Goal: Task Accomplishment & Management: Use online tool/utility

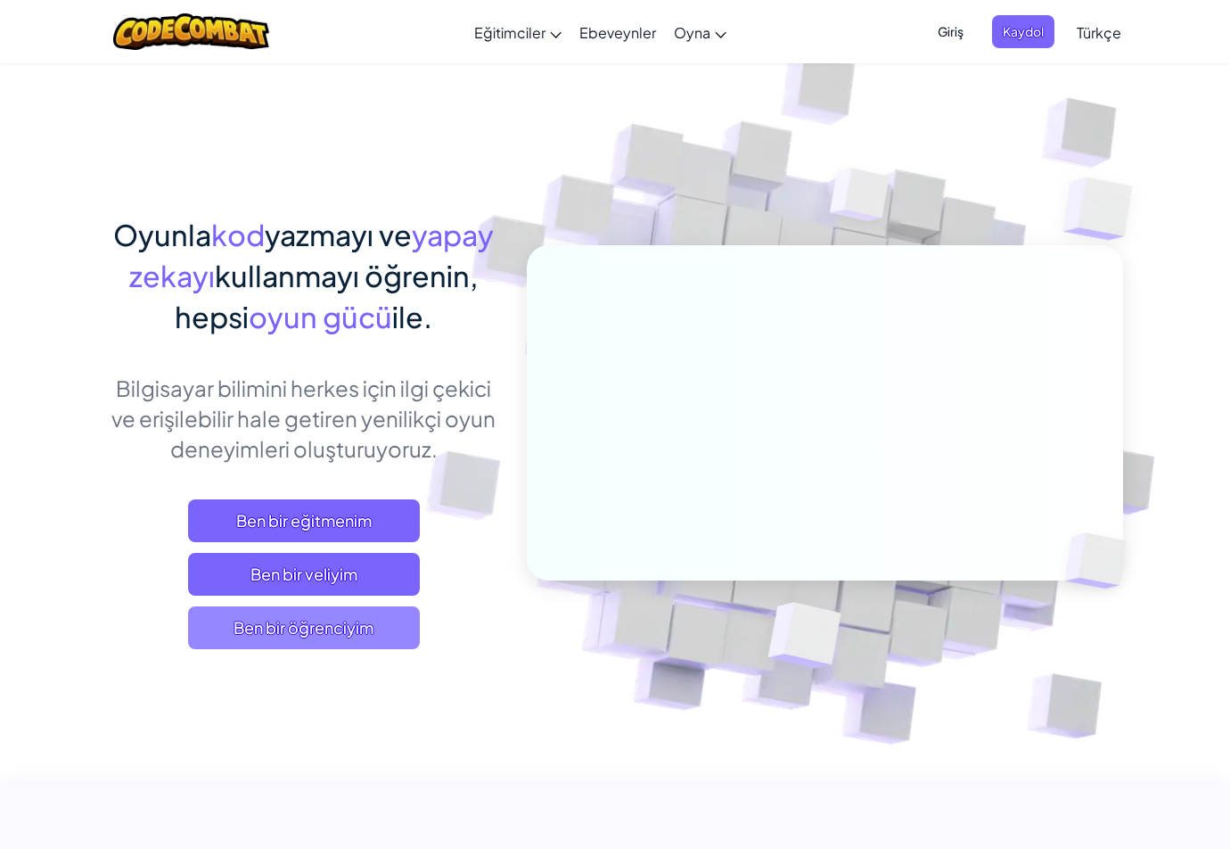
click at [330, 624] on span "Ben bir öğrenciyim" at bounding box center [304, 627] width 232 height 43
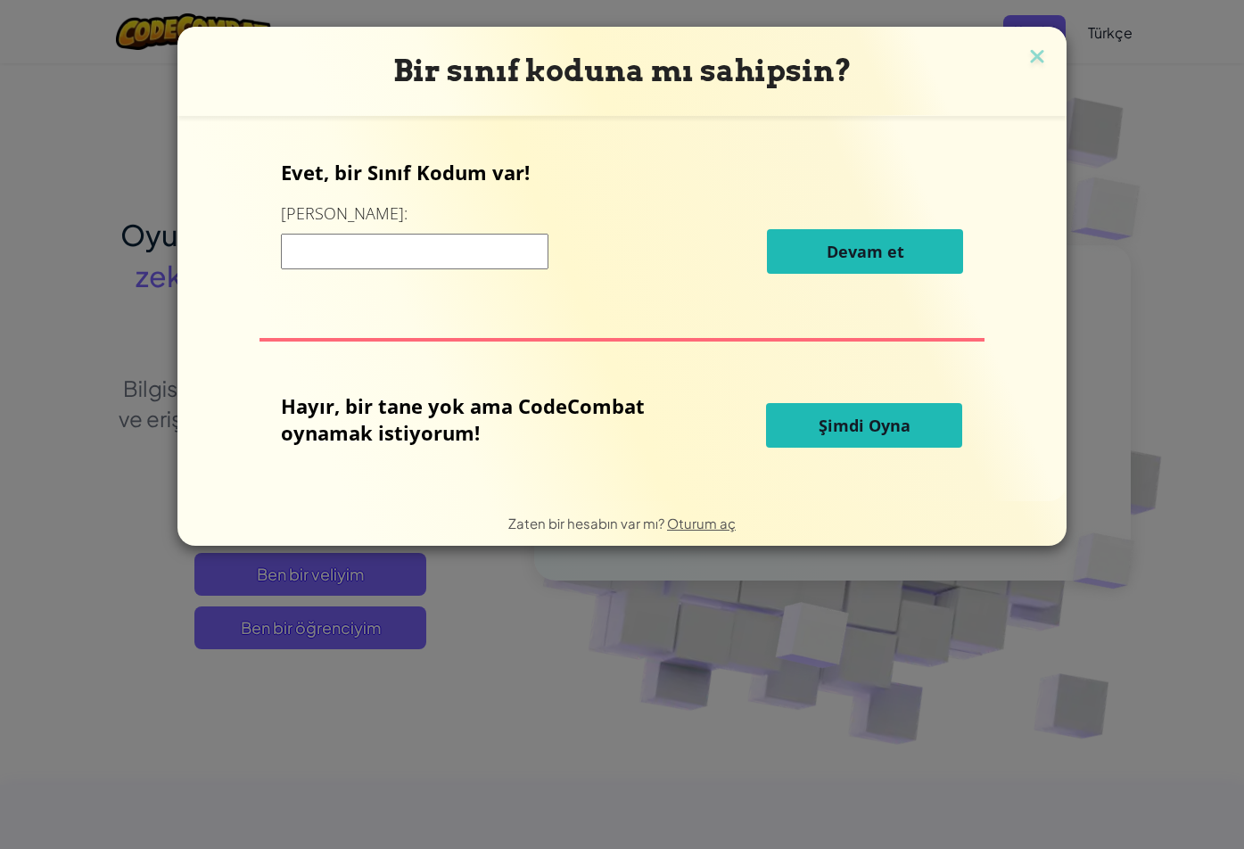
click at [392, 255] on input at bounding box center [414, 252] width 267 height 36
click at [866, 430] on span "Şimdi Oyna" at bounding box center [864, 425] width 92 height 21
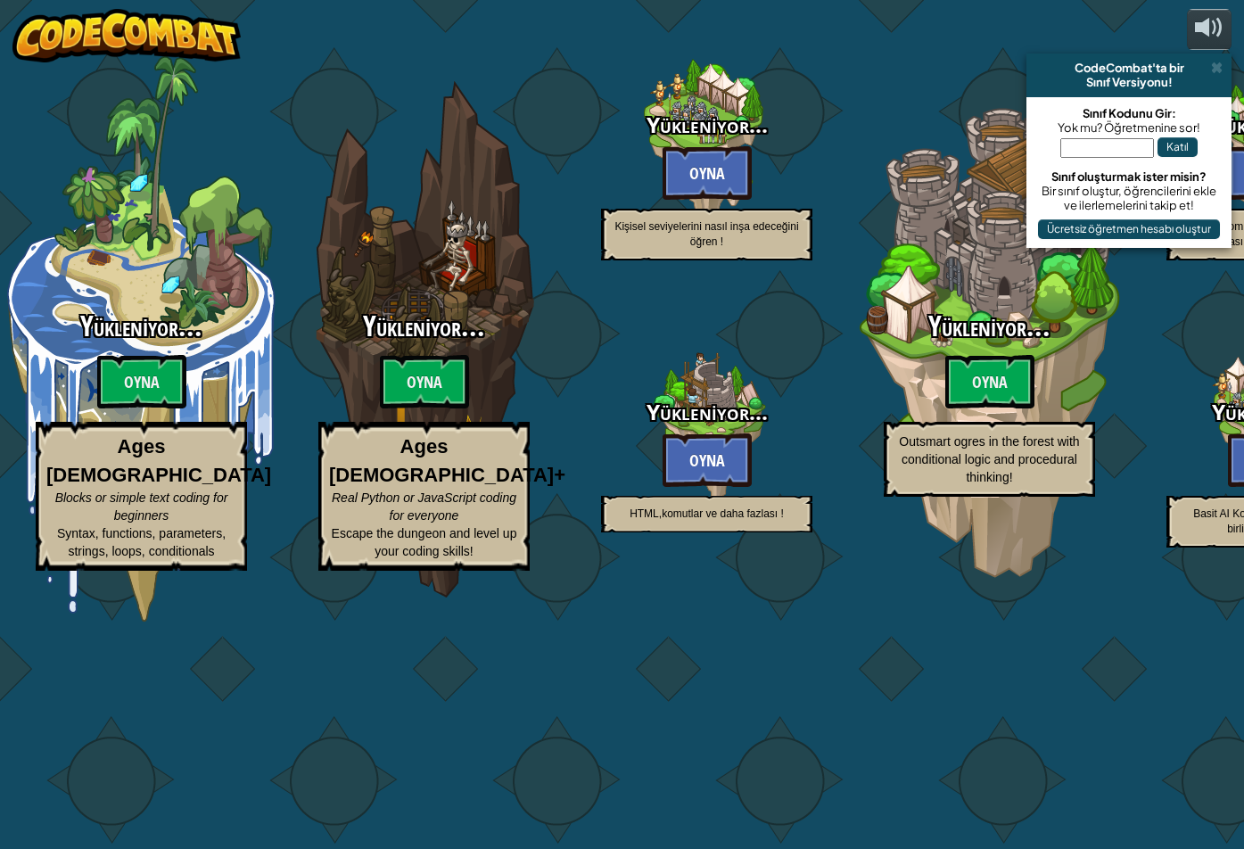
click at [848, 414] on div "Yükleniyor... Oyna Outsmart ogres in the forest with conditional logic and proc…" at bounding box center [989, 338] width 283 height 565
select select "tr"
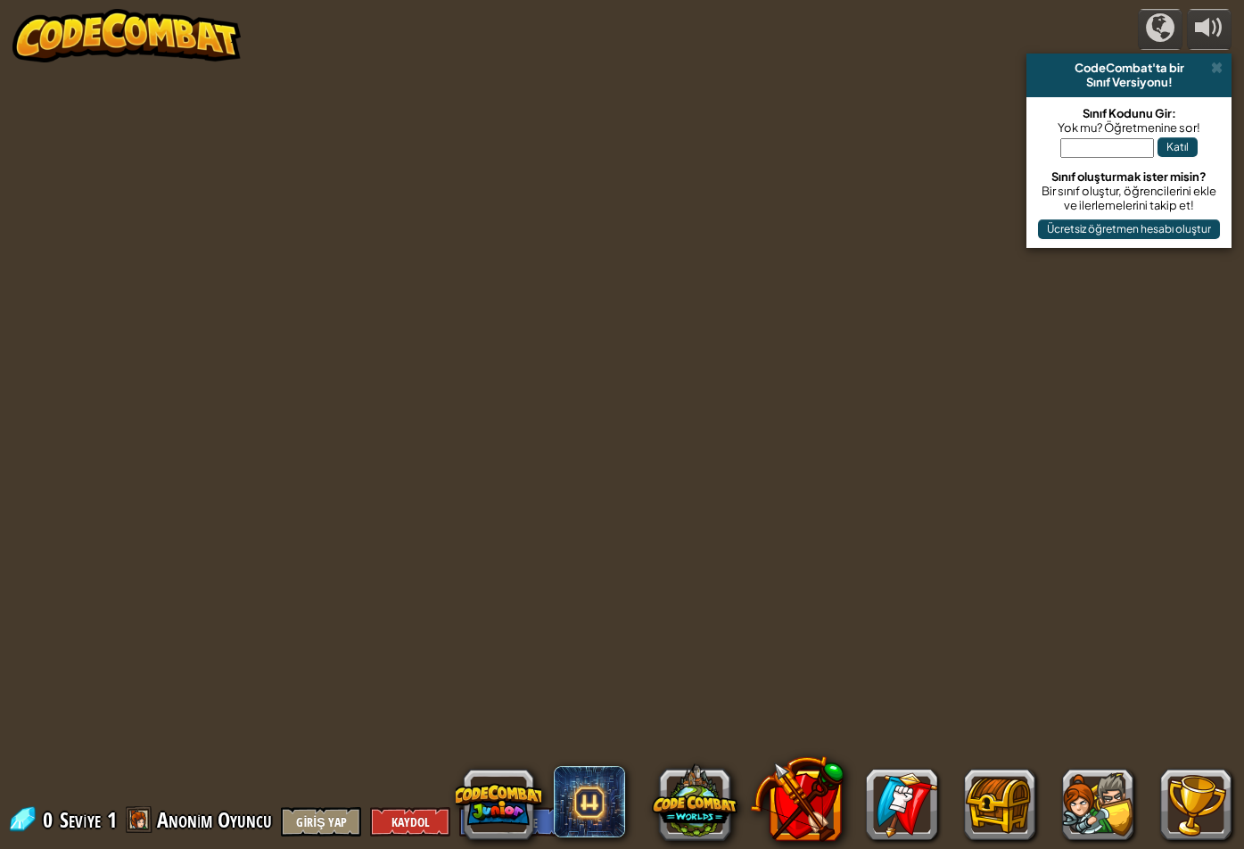
select select "tr"
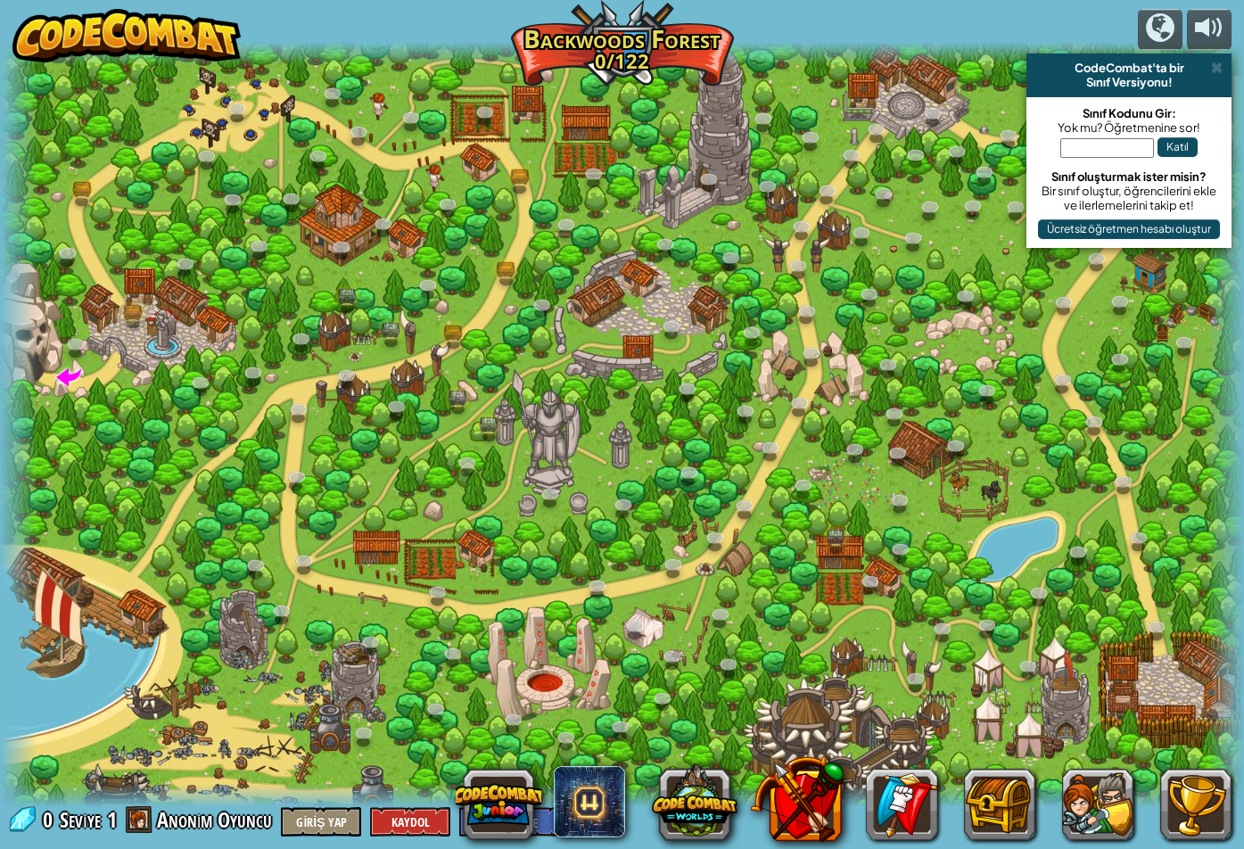
drag, startPoint x: 696, startPoint y: 429, endPoint x: 768, endPoint y: 411, distance: 73.5
click at [770, 402] on div at bounding box center [622, 424] width 1244 height 764
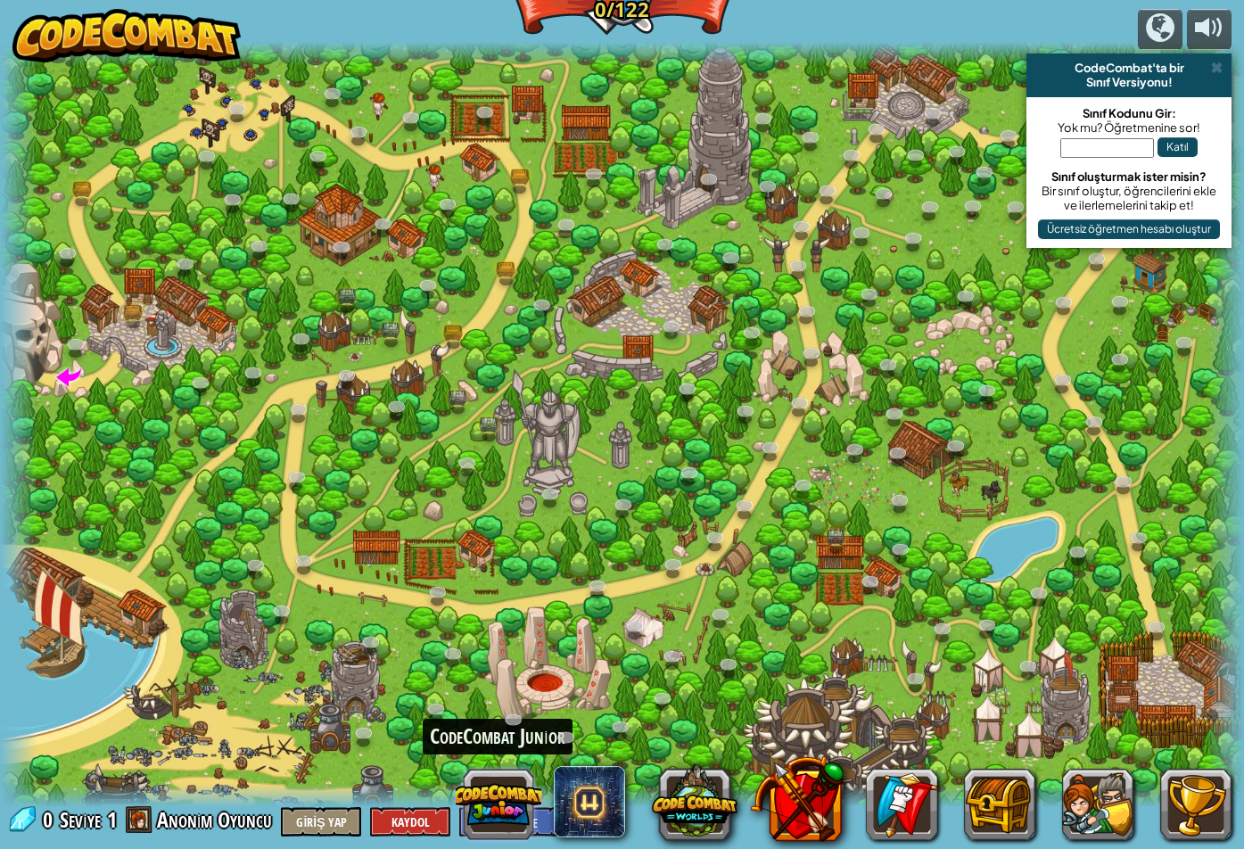
click at [489, 800] on button at bounding box center [499, 804] width 86 height 86
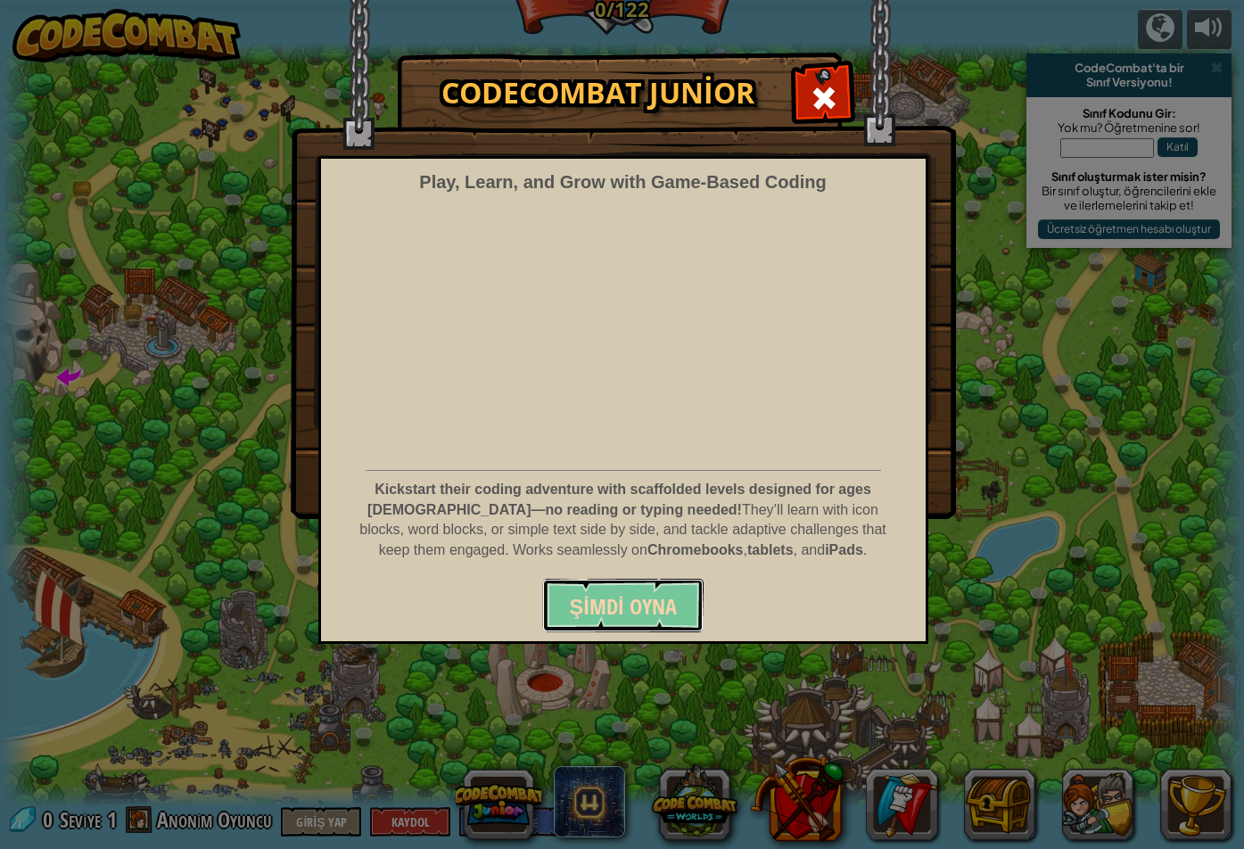
click at [639, 614] on span "Şimdi Oyna" at bounding box center [622, 606] width 107 height 29
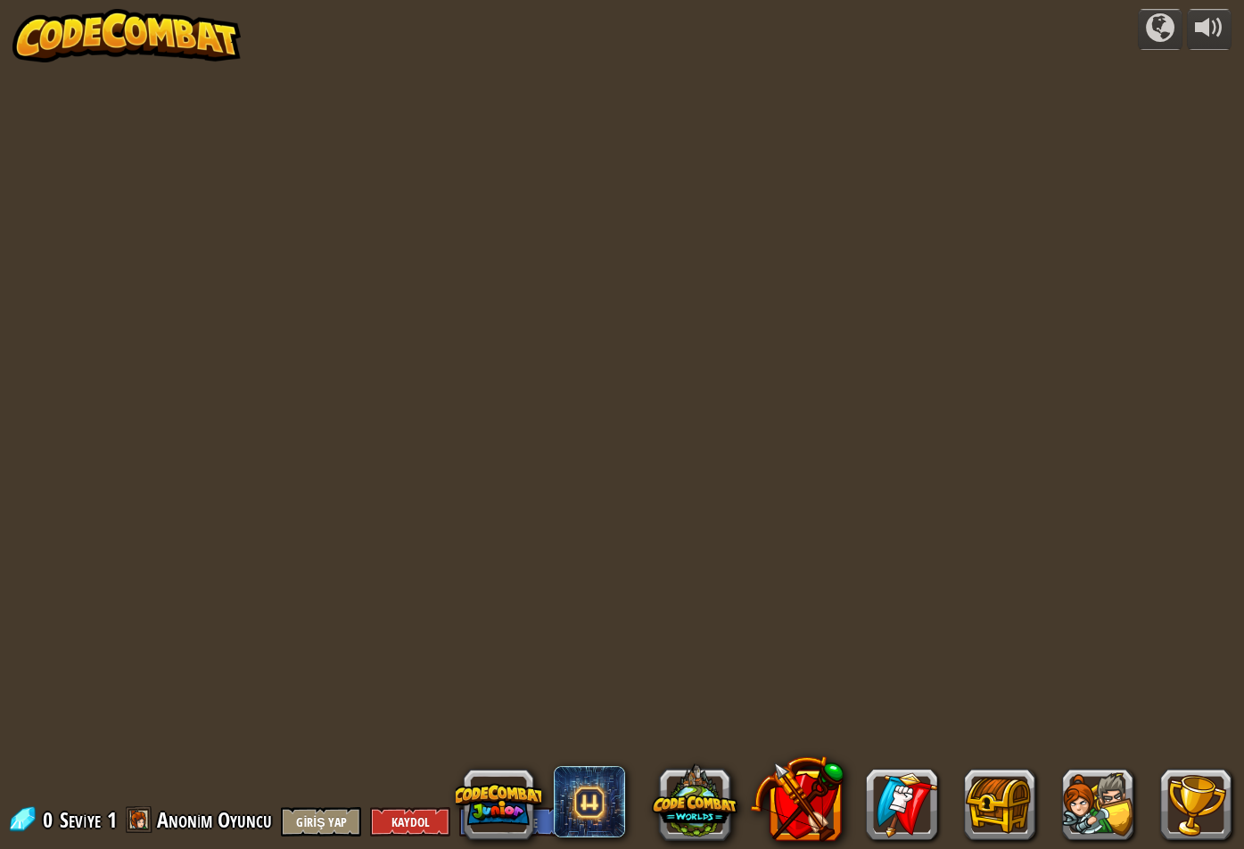
select select "tr"
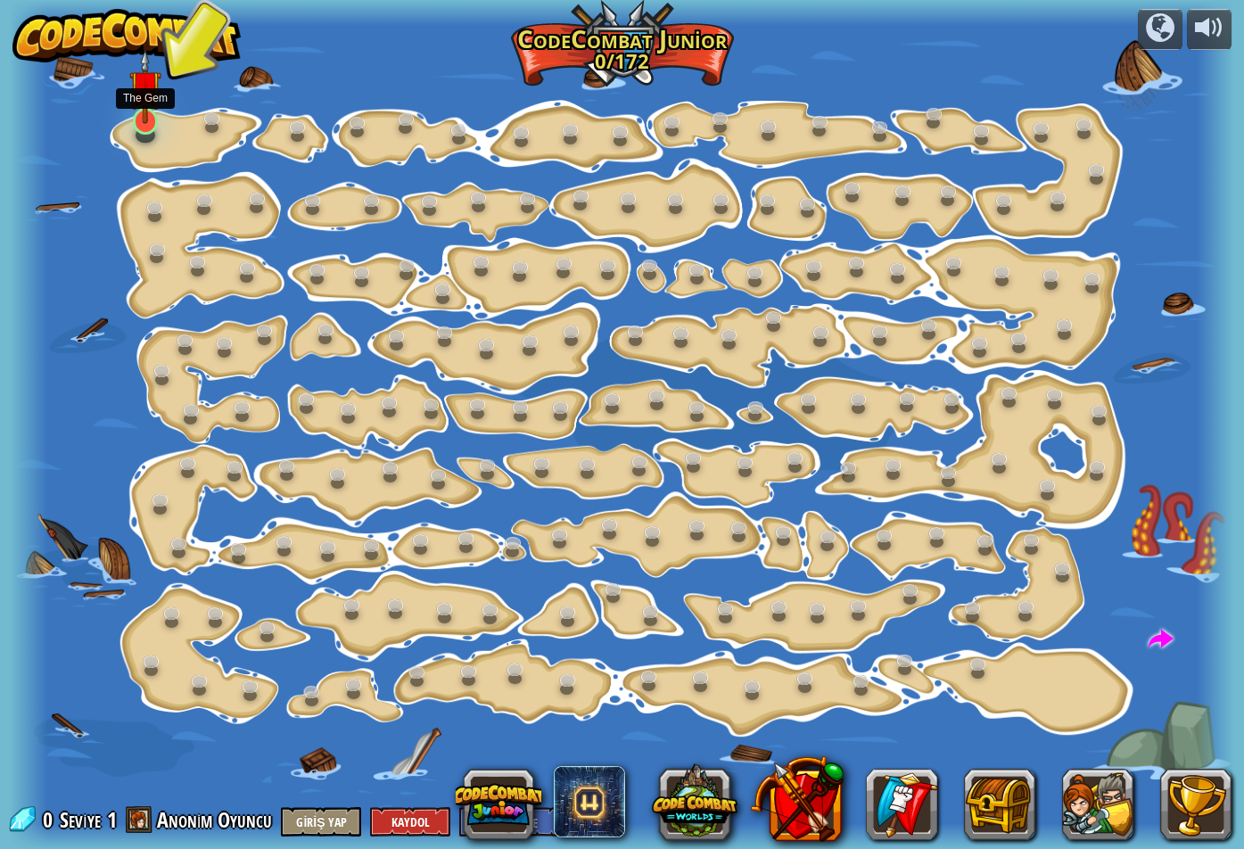
click at [147, 124] on div at bounding box center [145, 121] width 24 height 26
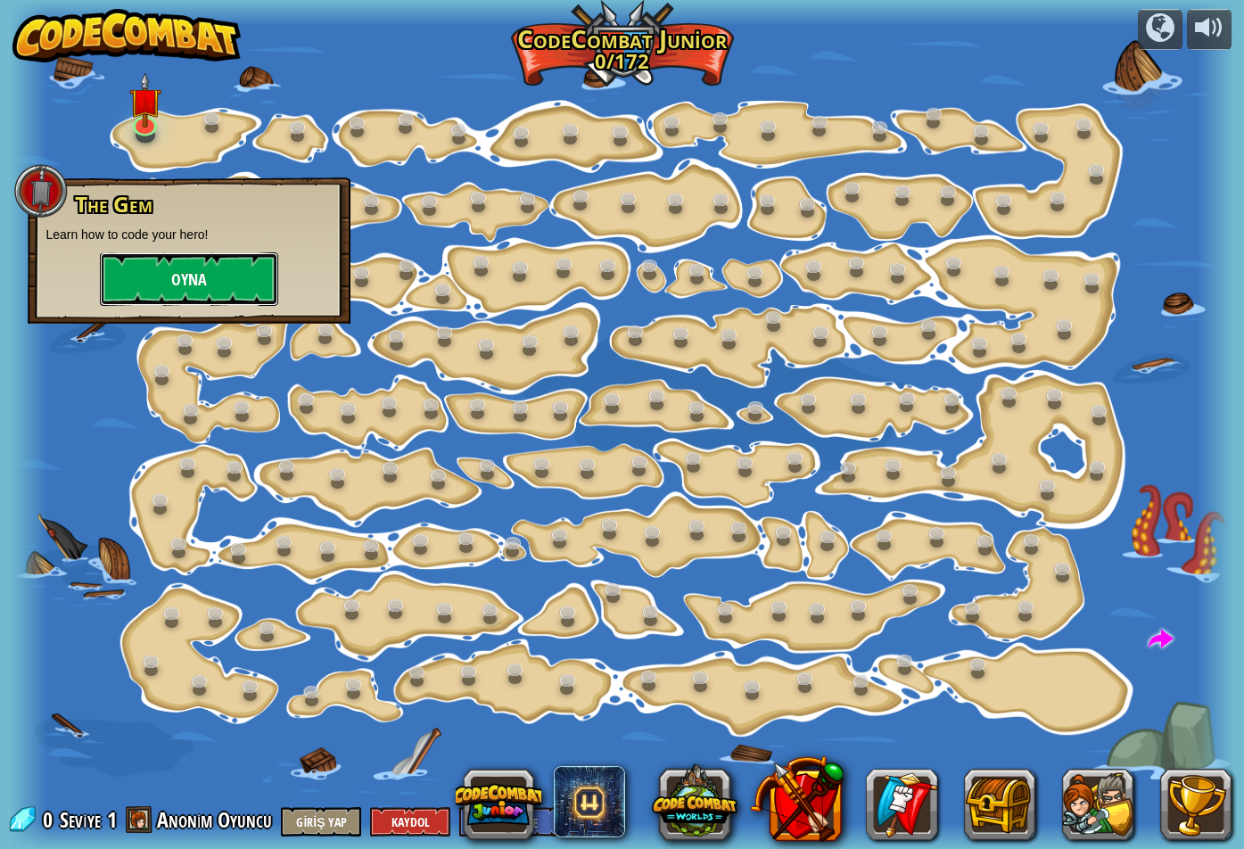
click at [230, 269] on button "Oyna" at bounding box center [189, 278] width 178 height 53
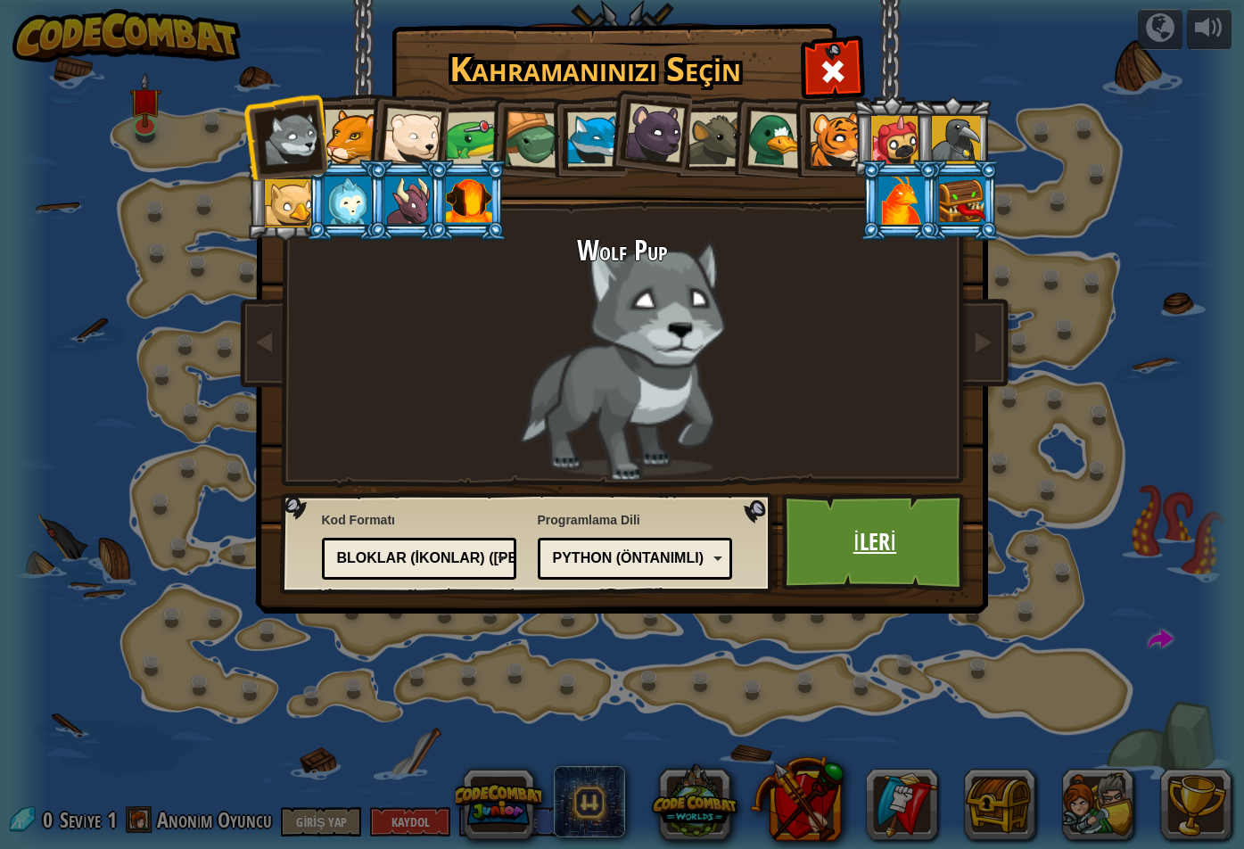
click at [884, 547] on link "İleri" at bounding box center [875, 542] width 186 height 98
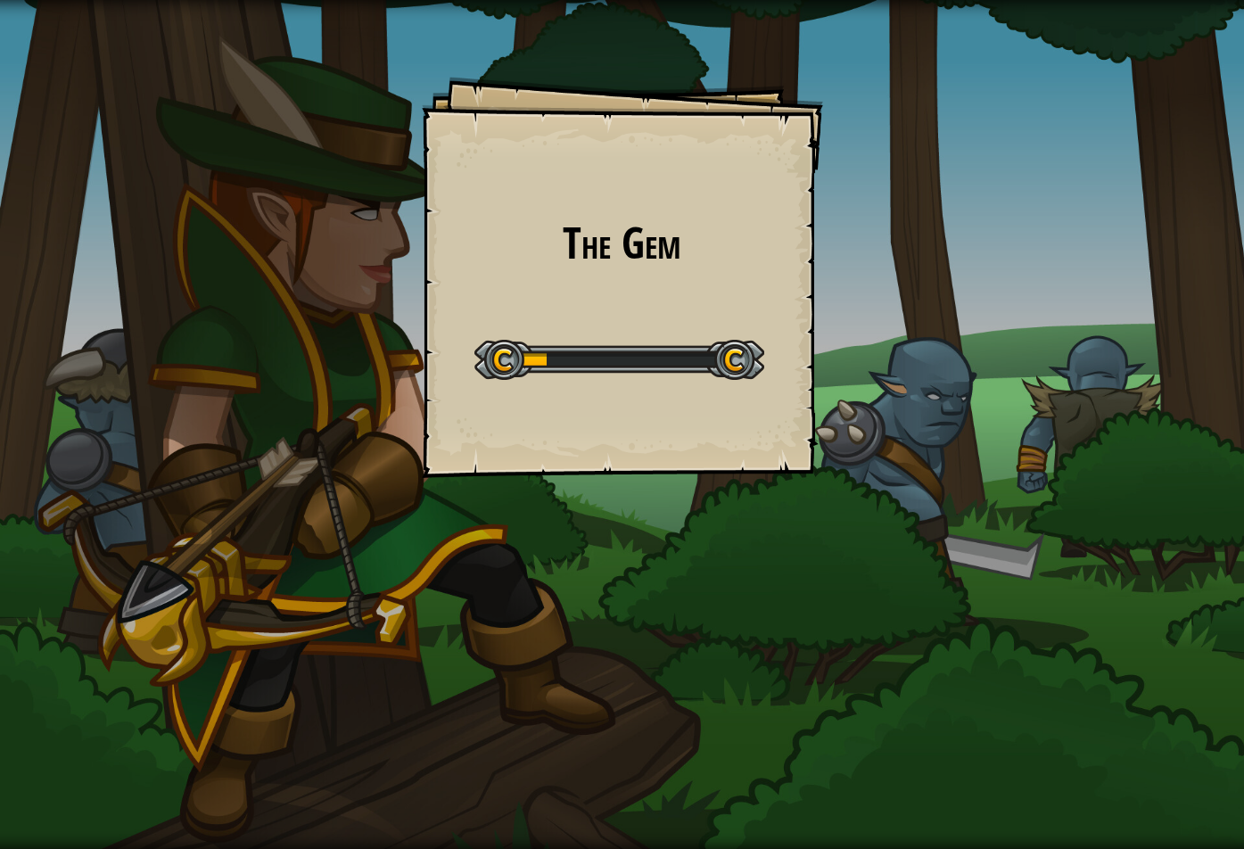
click at [535, 362] on div at bounding box center [619, 360] width 290 height 40
click at [505, 364] on div at bounding box center [619, 360] width 290 height 40
click at [525, 367] on div "The Gem Goals Start Level Yüklenemiyor Bu seviyeyi oynamak için bir aboneliğe i…" at bounding box center [622, 277] width 401 height 401
drag, startPoint x: 539, startPoint y: 361, endPoint x: 581, endPoint y: 361, distance: 41.9
click at [542, 361] on div at bounding box center [619, 360] width 290 height 40
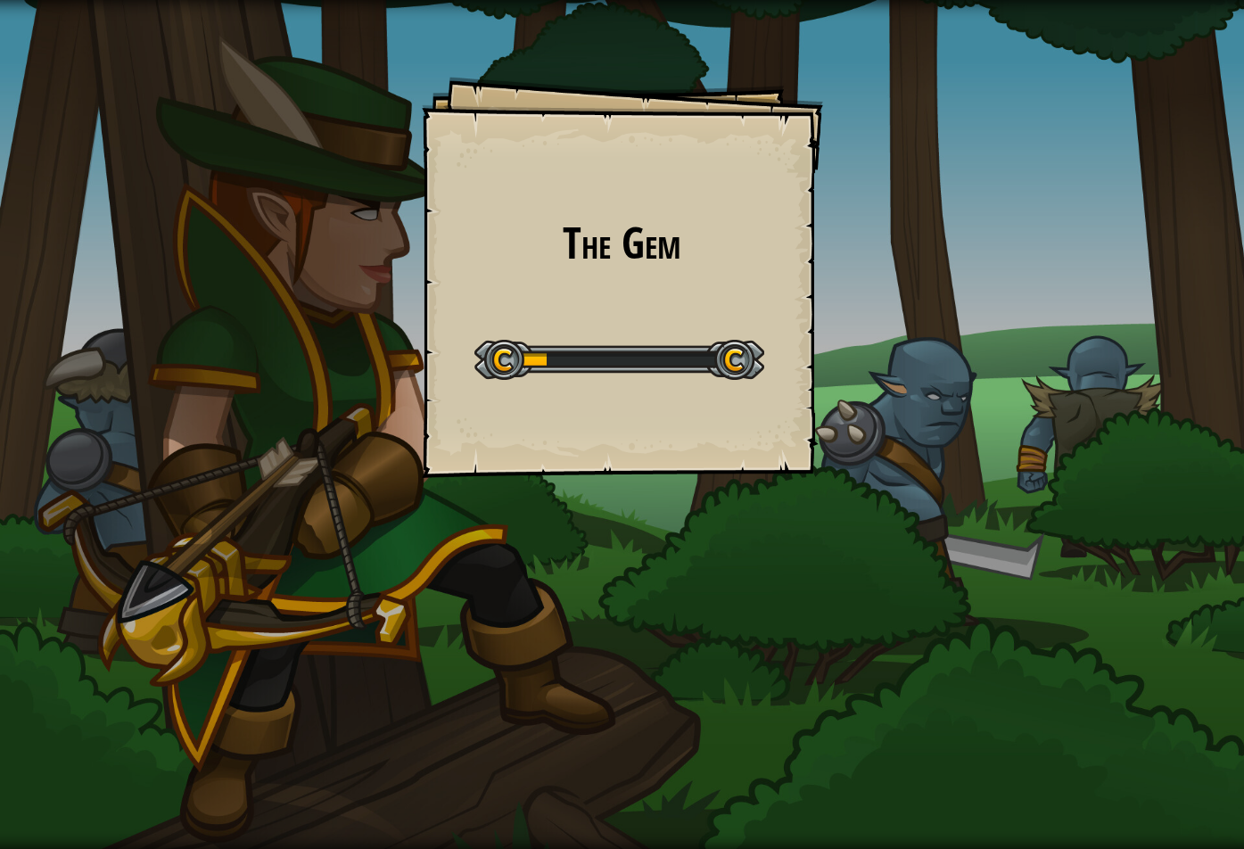
click at [562, 361] on div at bounding box center [619, 360] width 290 height 40
click at [606, 361] on div at bounding box center [619, 360] width 290 height 40
drag, startPoint x: 585, startPoint y: 361, endPoint x: 656, endPoint y: 358, distance: 71.4
click at [605, 361] on div at bounding box center [619, 360] width 290 height 40
click at [655, 358] on div at bounding box center [619, 360] width 290 height 40
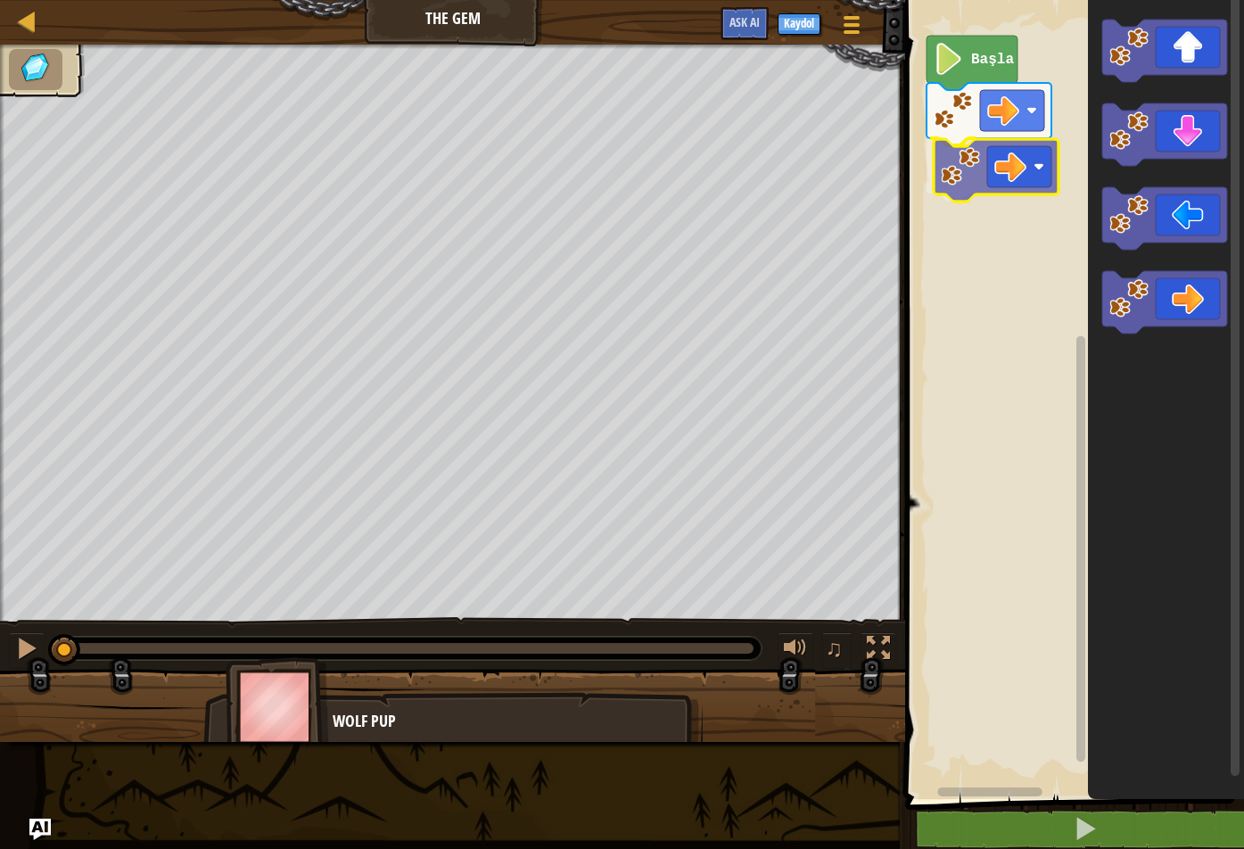
click at [937, 183] on div "Başla" at bounding box center [1072, 395] width 344 height 808
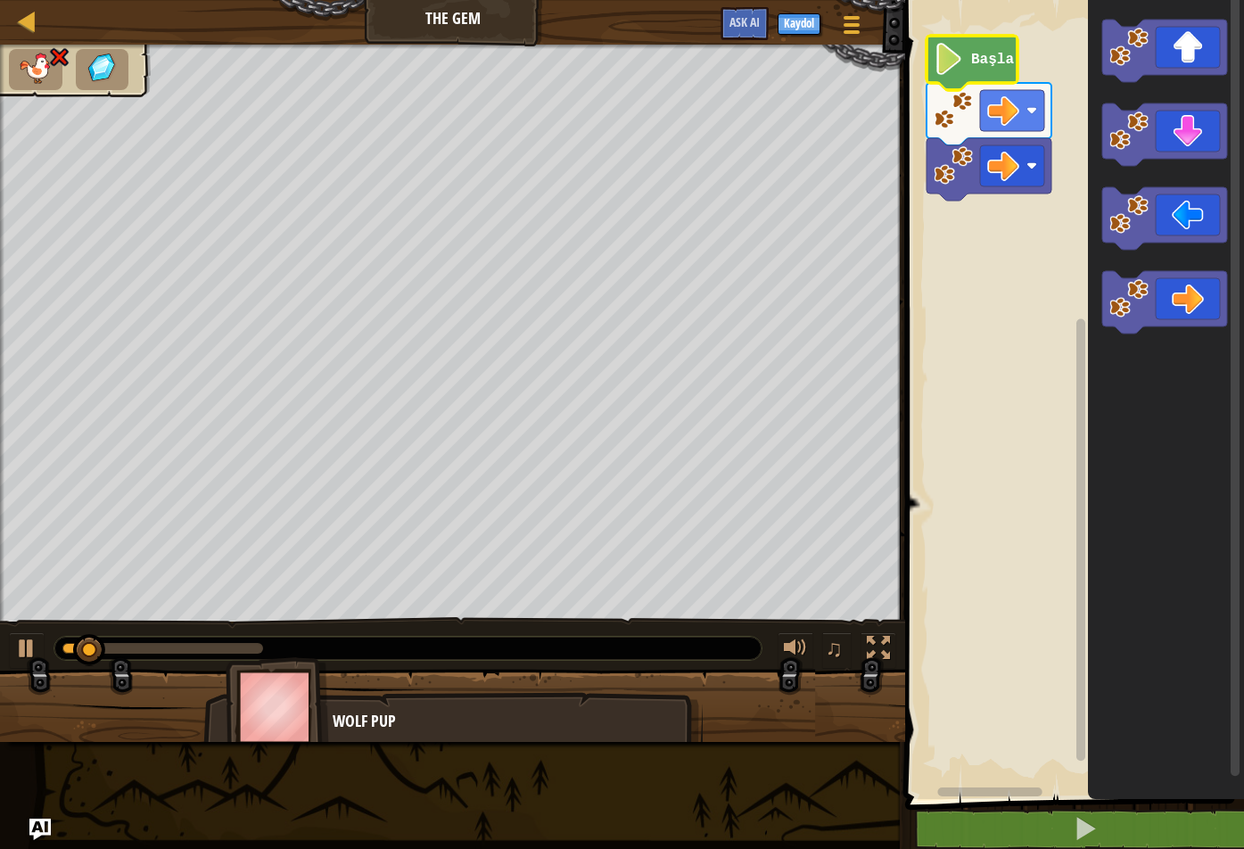
click at [929, 65] on icon "Blockly Çalışma Alanı" at bounding box center [971, 63] width 91 height 54
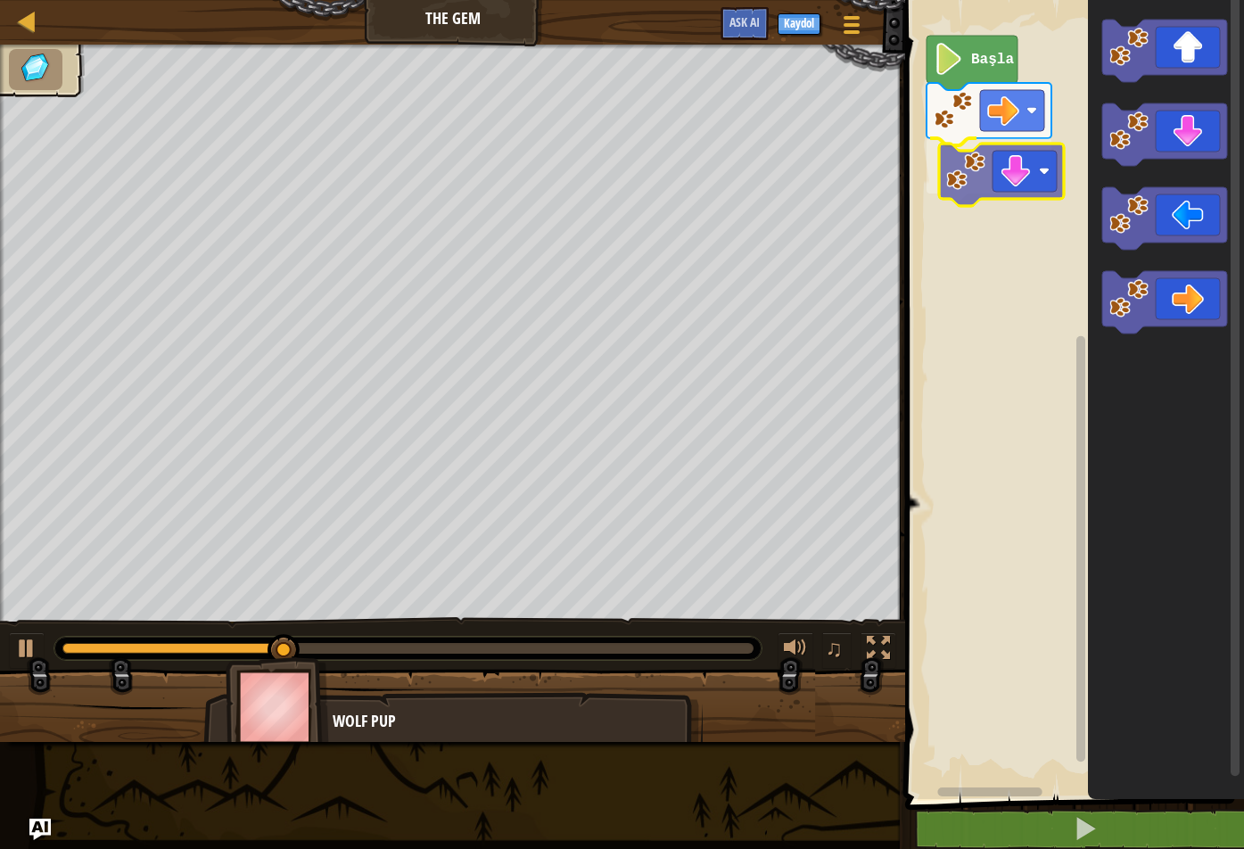
click at [953, 187] on div "Başla" at bounding box center [1072, 395] width 344 height 808
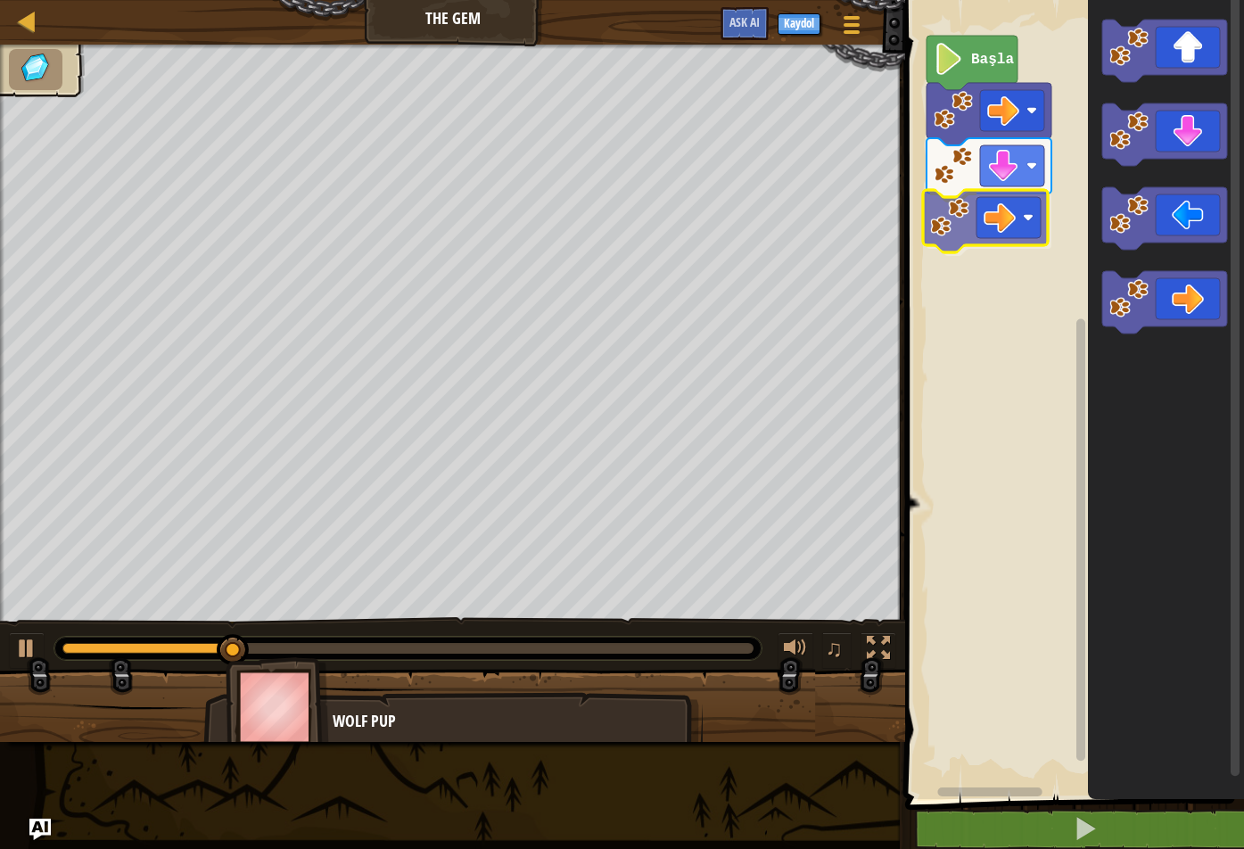
click at [953, 217] on div "Başla" at bounding box center [1072, 395] width 344 height 808
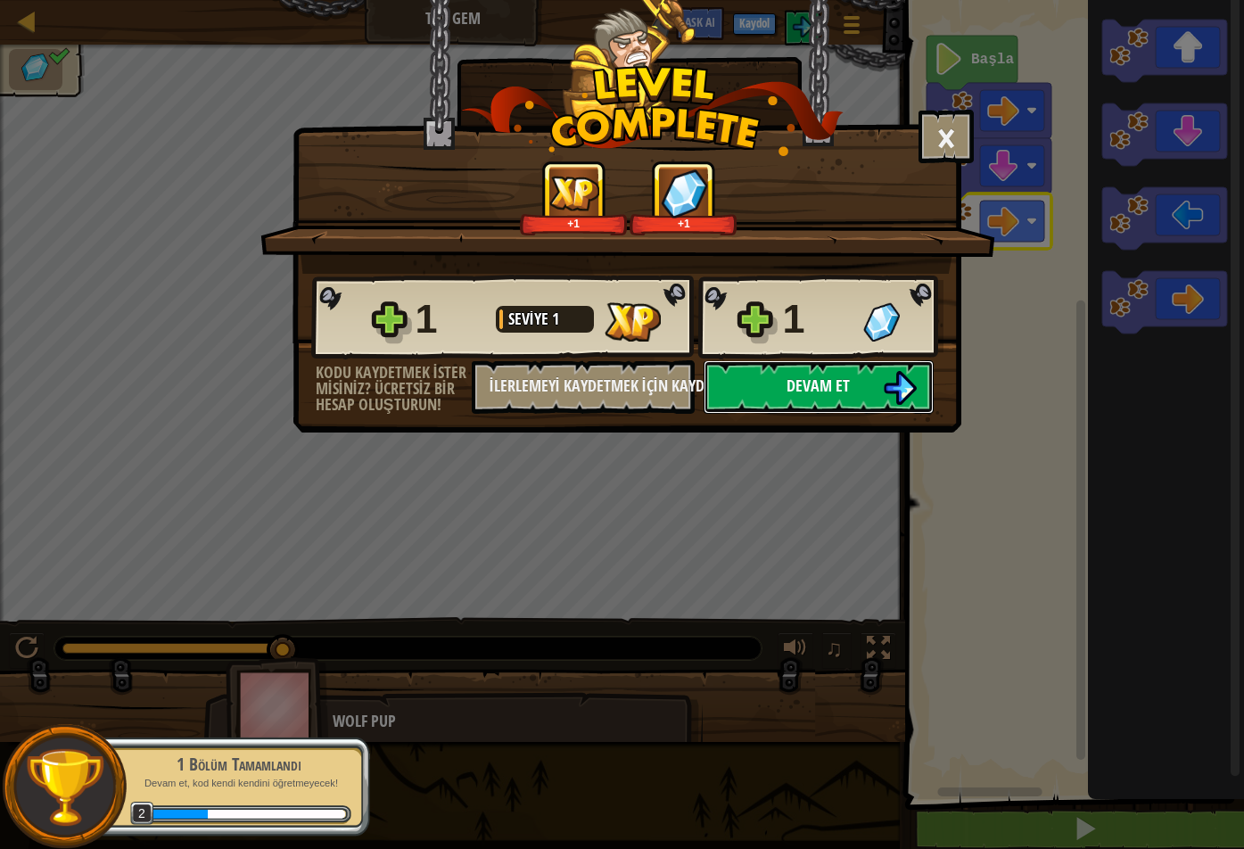
click at [832, 377] on span "Devam et" at bounding box center [817, 385] width 63 height 22
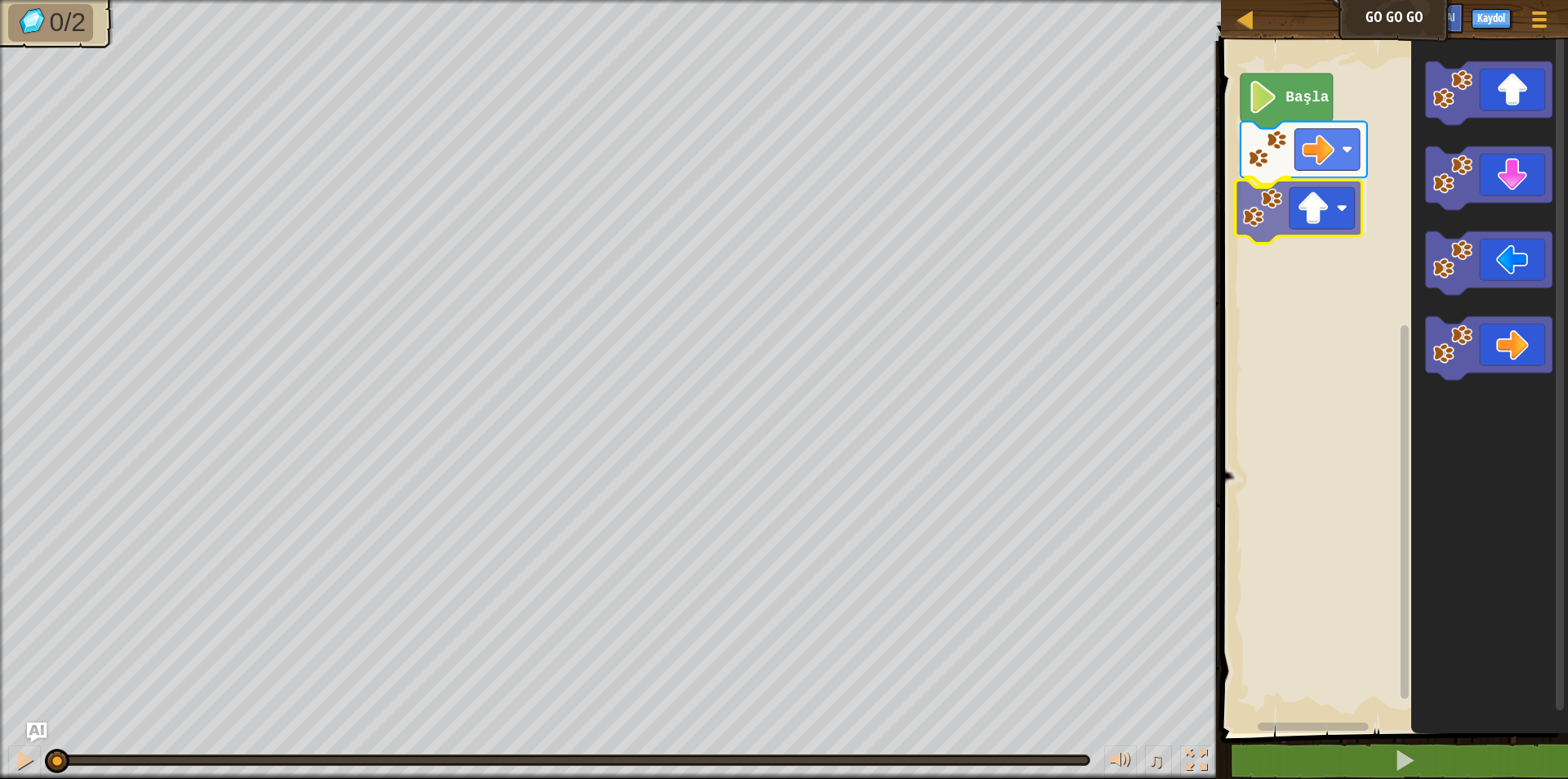
click at [1138, 216] on div "Başla" at bounding box center [1392, 383] width 352 height 700
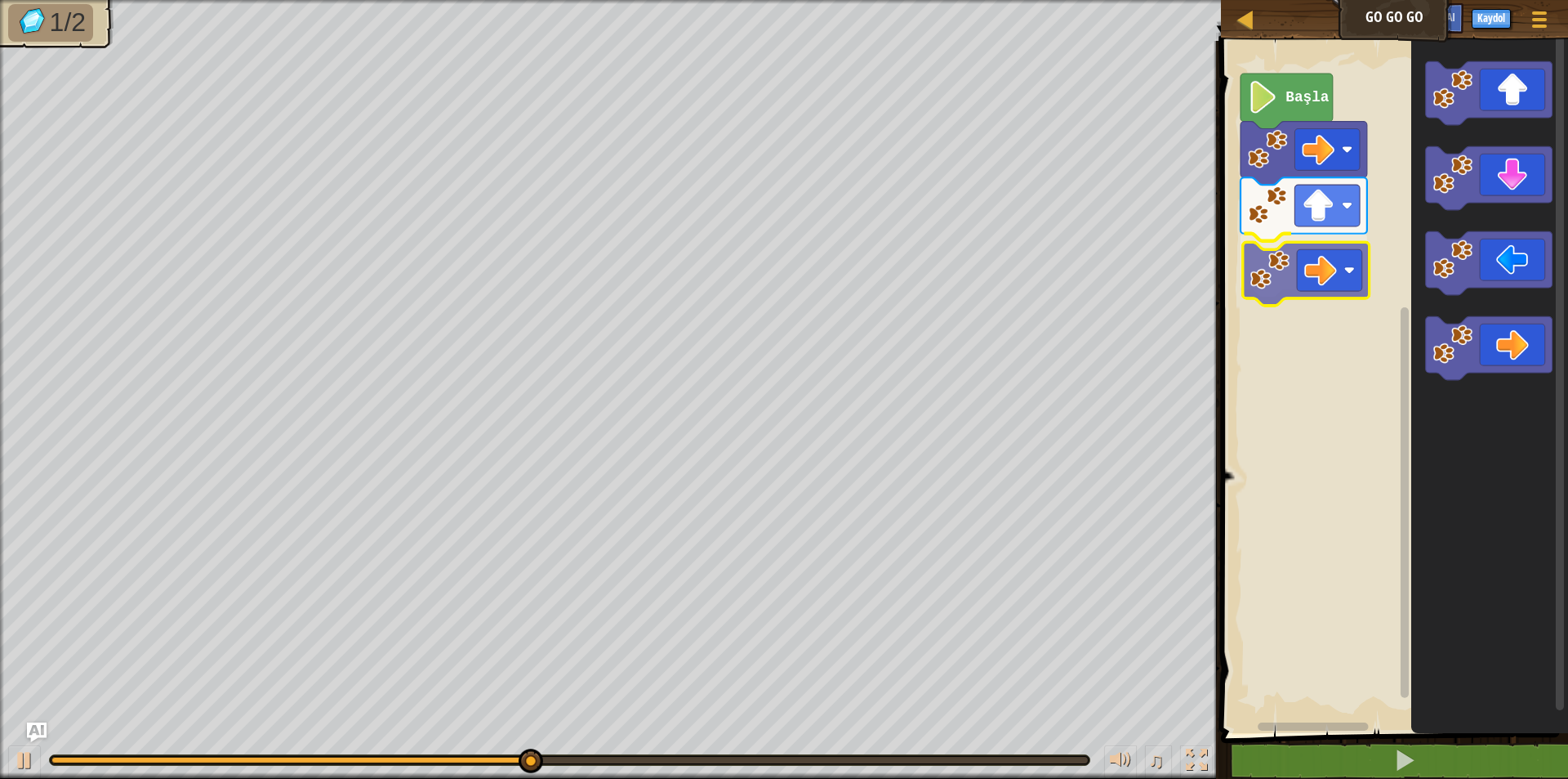
click at [1138, 264] on div "Başla" at bounding box center [1392, 383] width 352 height 700
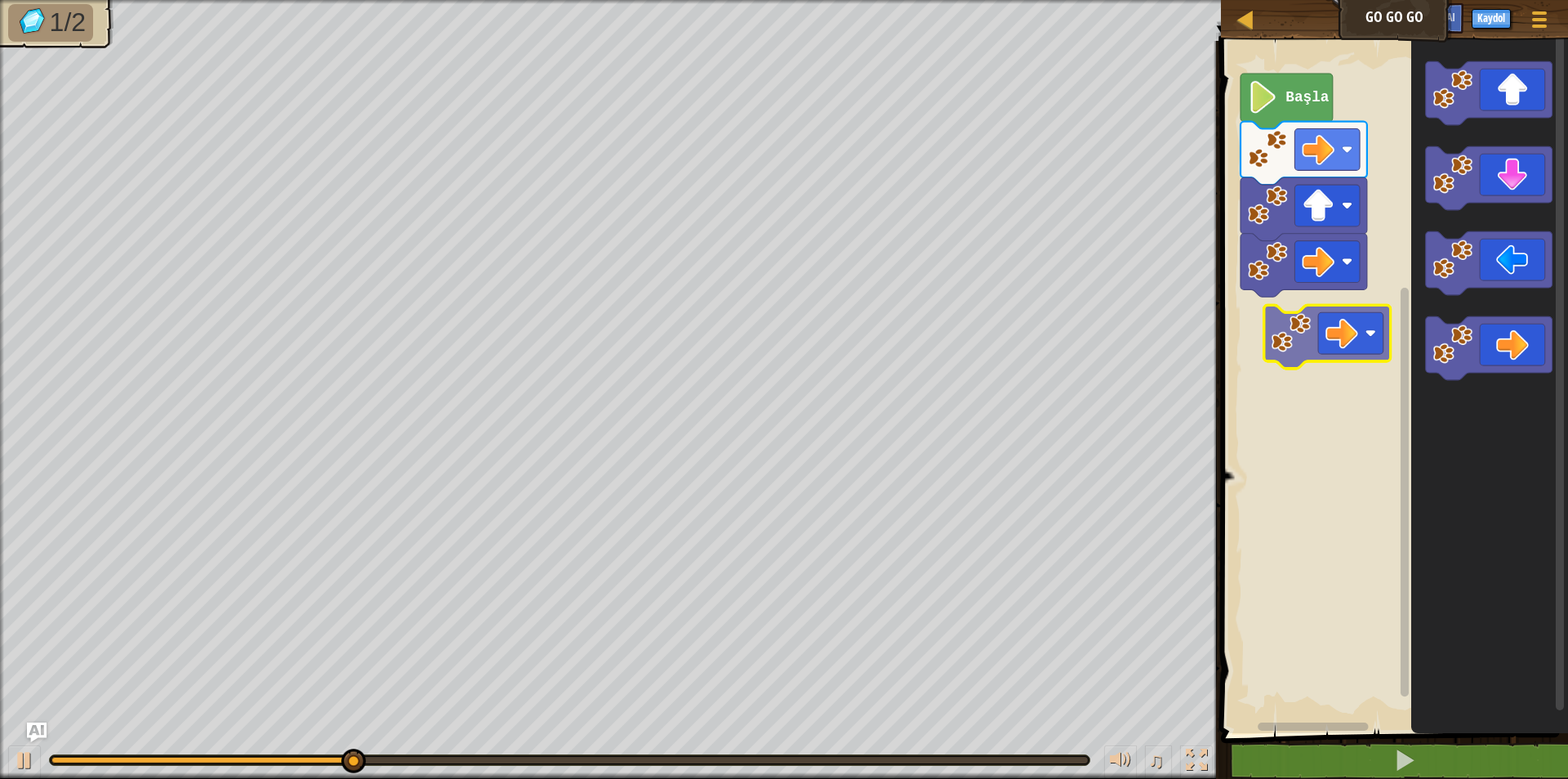
click at [1138, 326] on div "Başla" at bounding box center [1392, 383] width 352 height 700
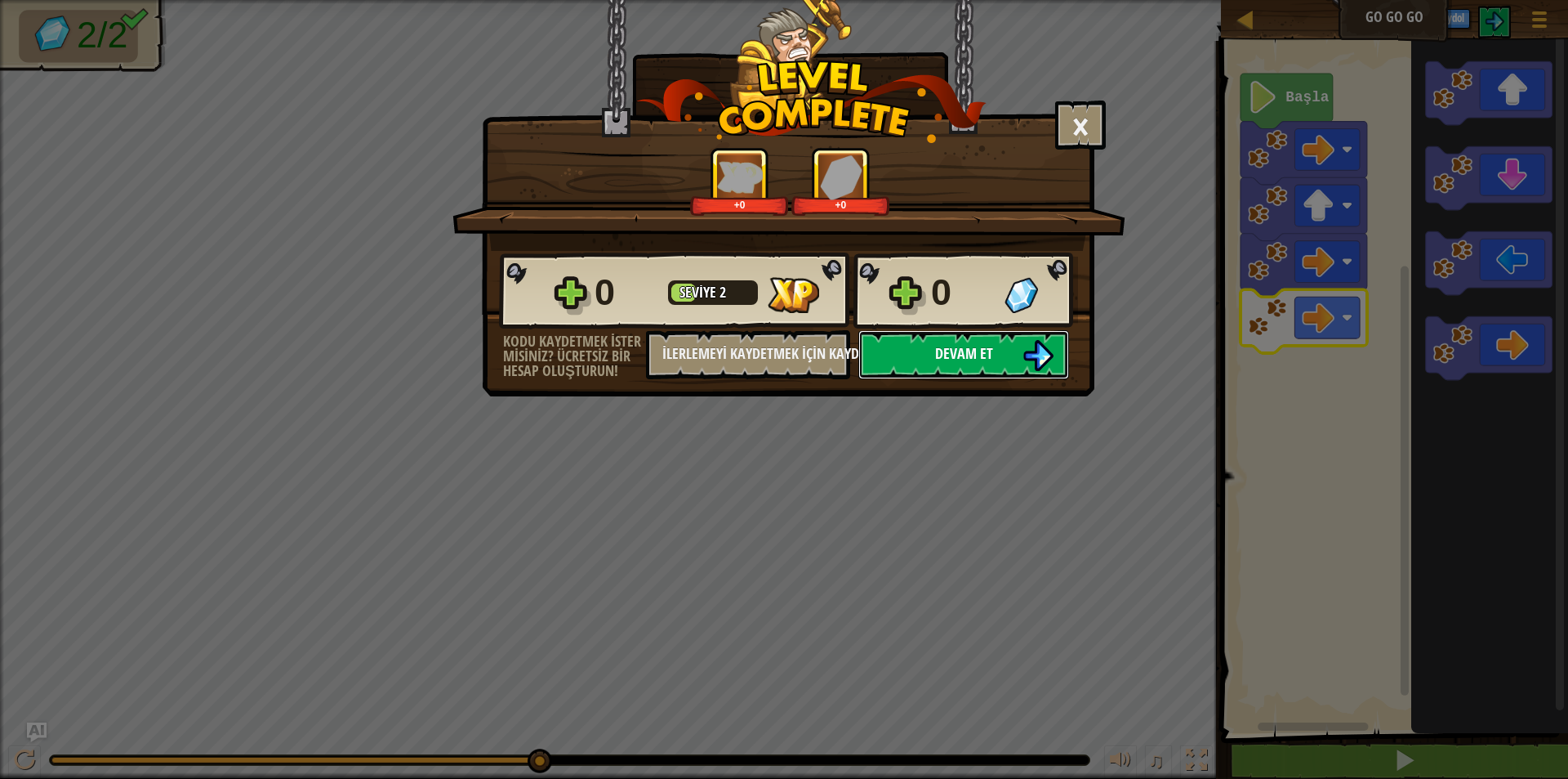
click at [961, 363] on span "Devam et" at bounding box center [964, 353] width 58 height 20
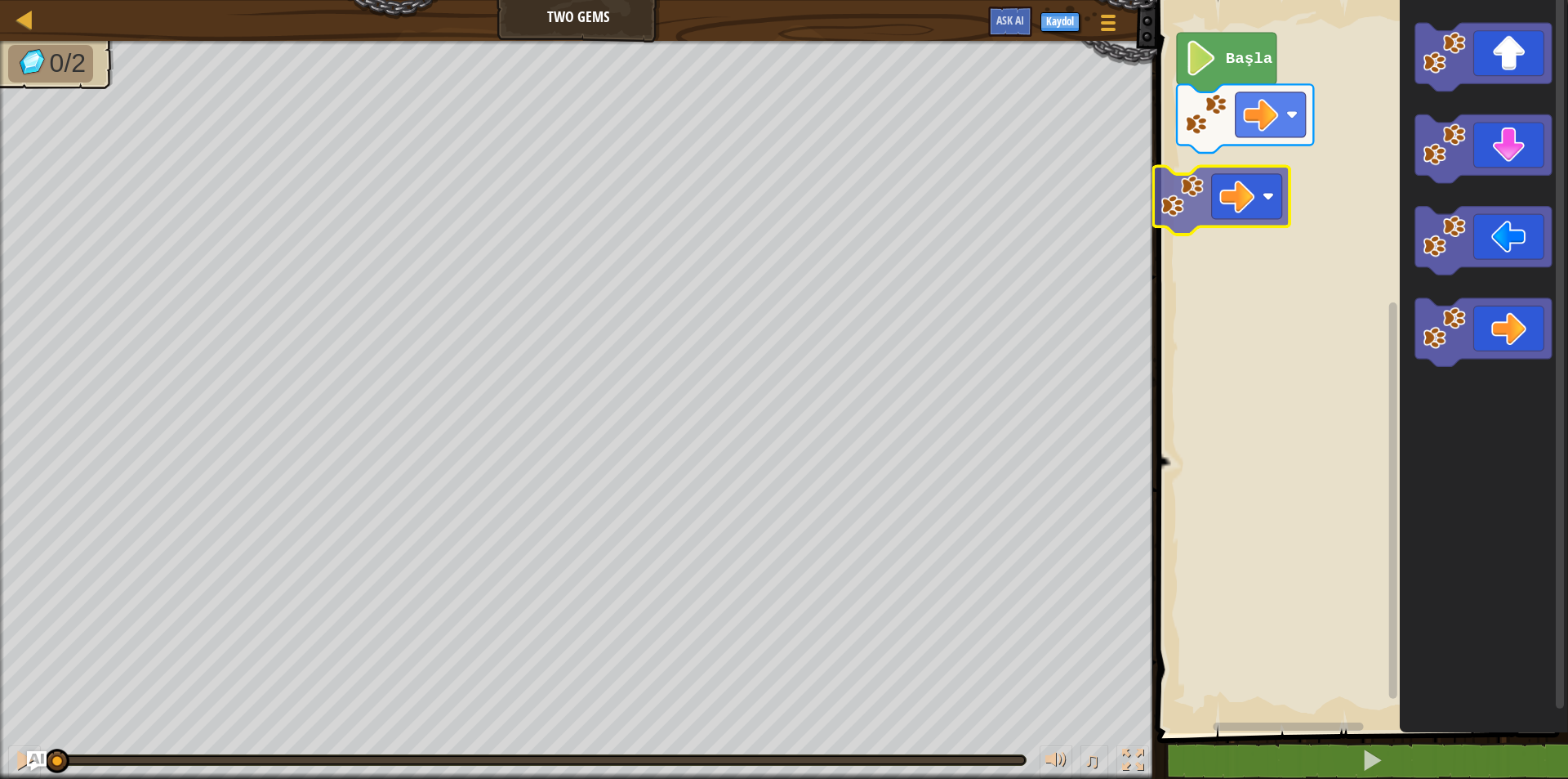
click at [1138, 195] on div "Başla" at bounding box center [1360, 362] width 416 height 741
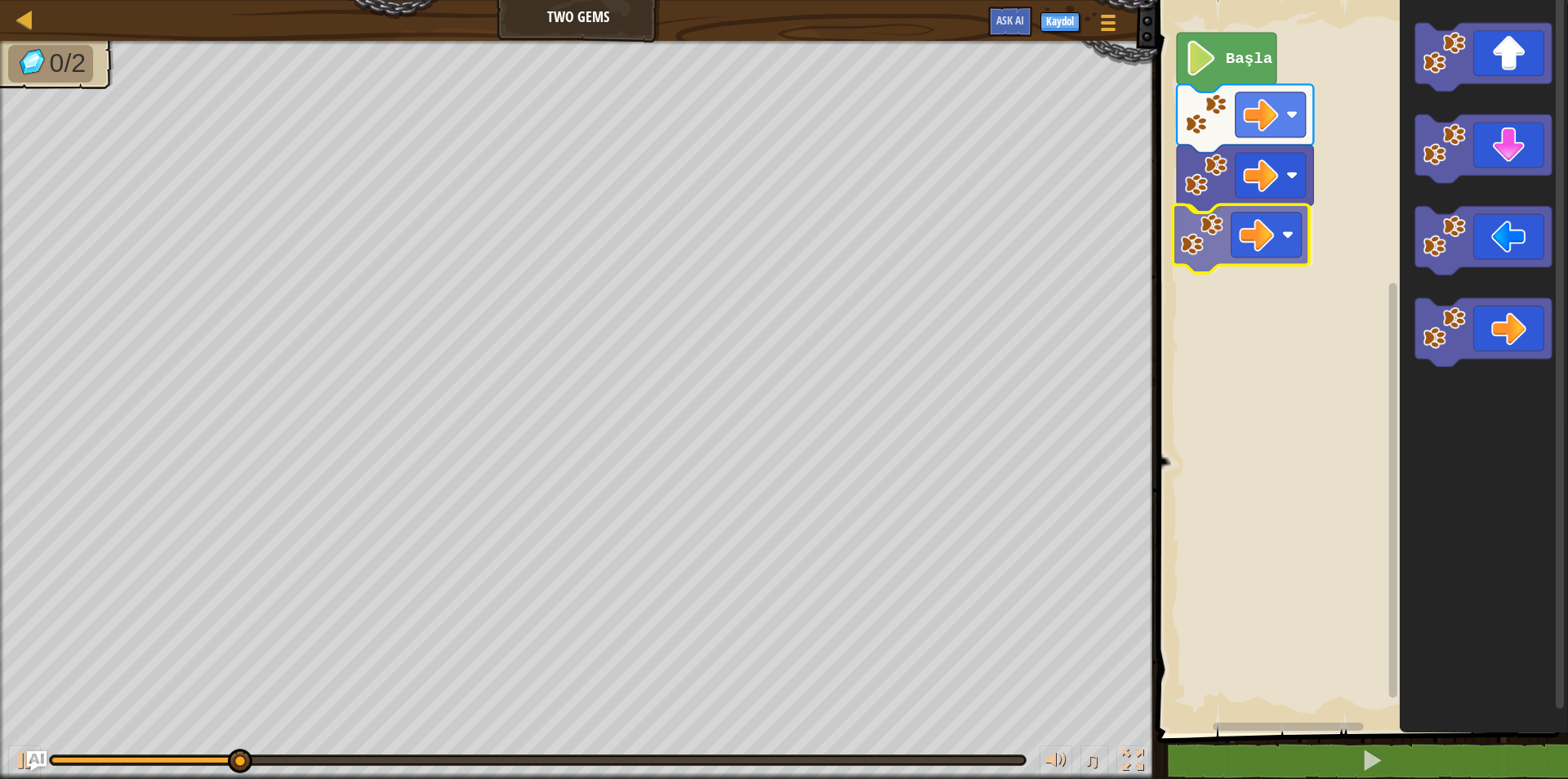
click at [1138, 262] on div "Başla" at bounding box center [1360, 362] width 416 height 741
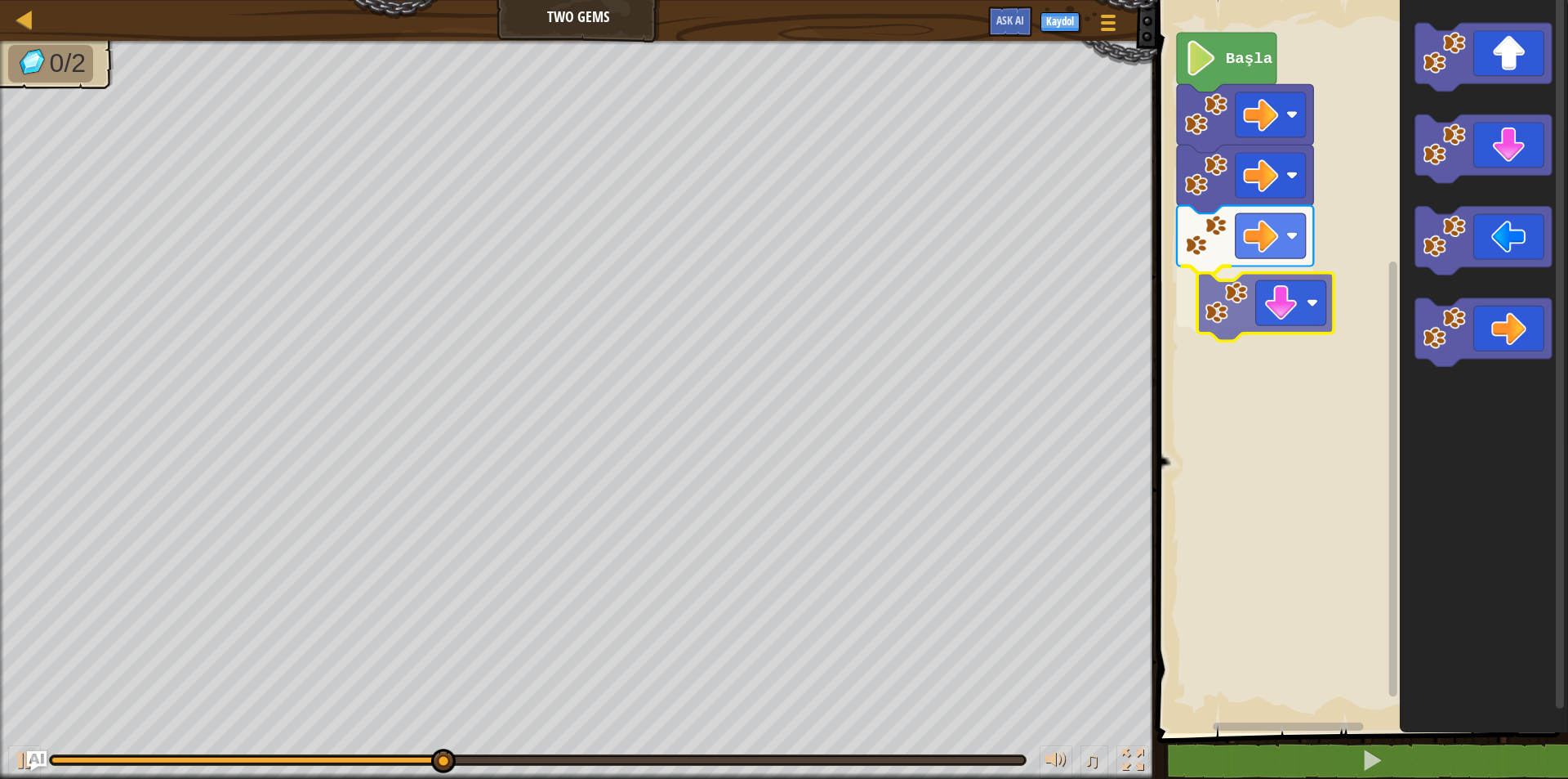
click at [1138, 302] on div "Başla" at bounding box center [1360, 362] width 416 height 741
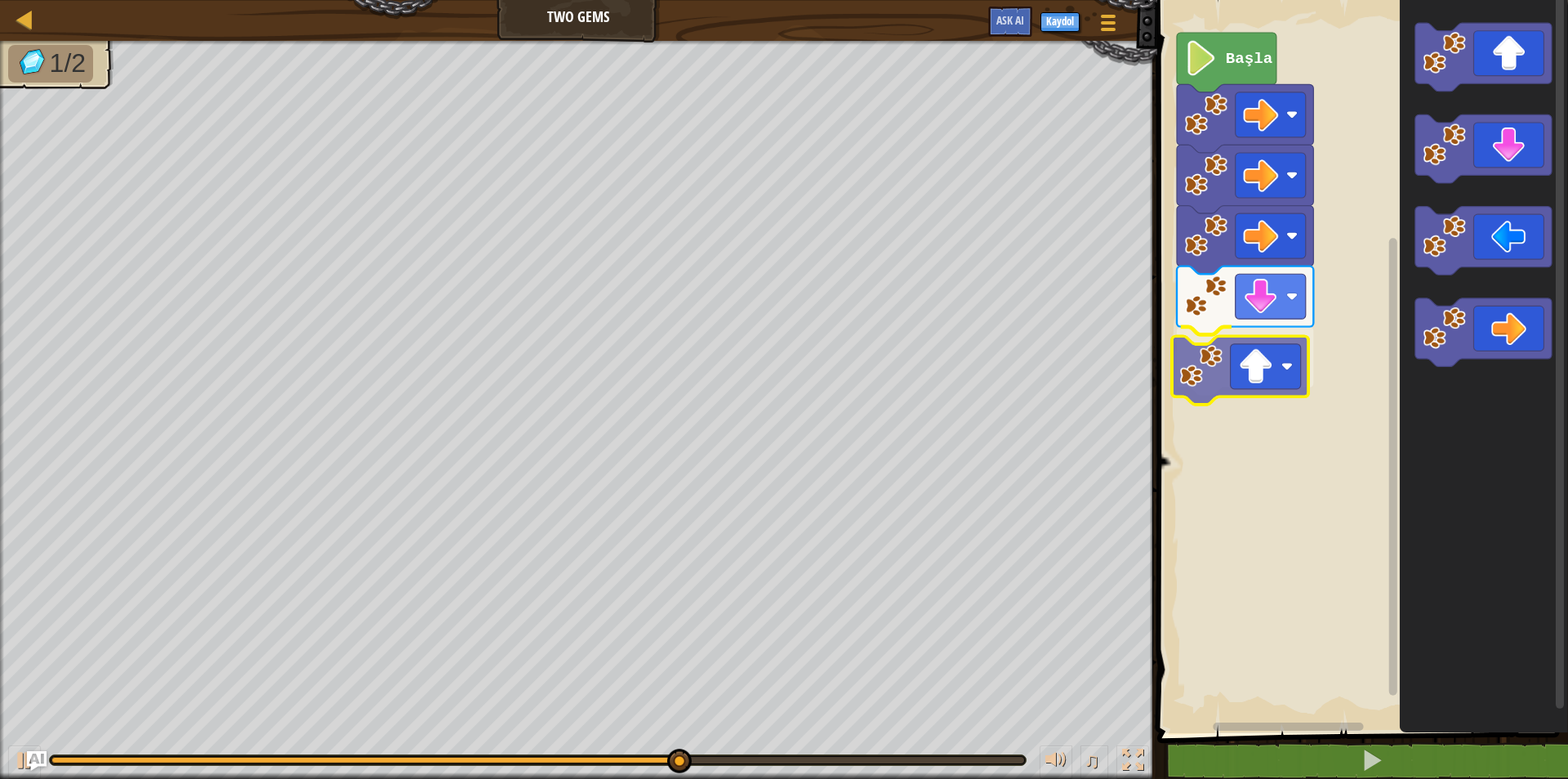
click at [1138, 374] on div "Başla" at bounding box center [1360, 362] width 416 height 741
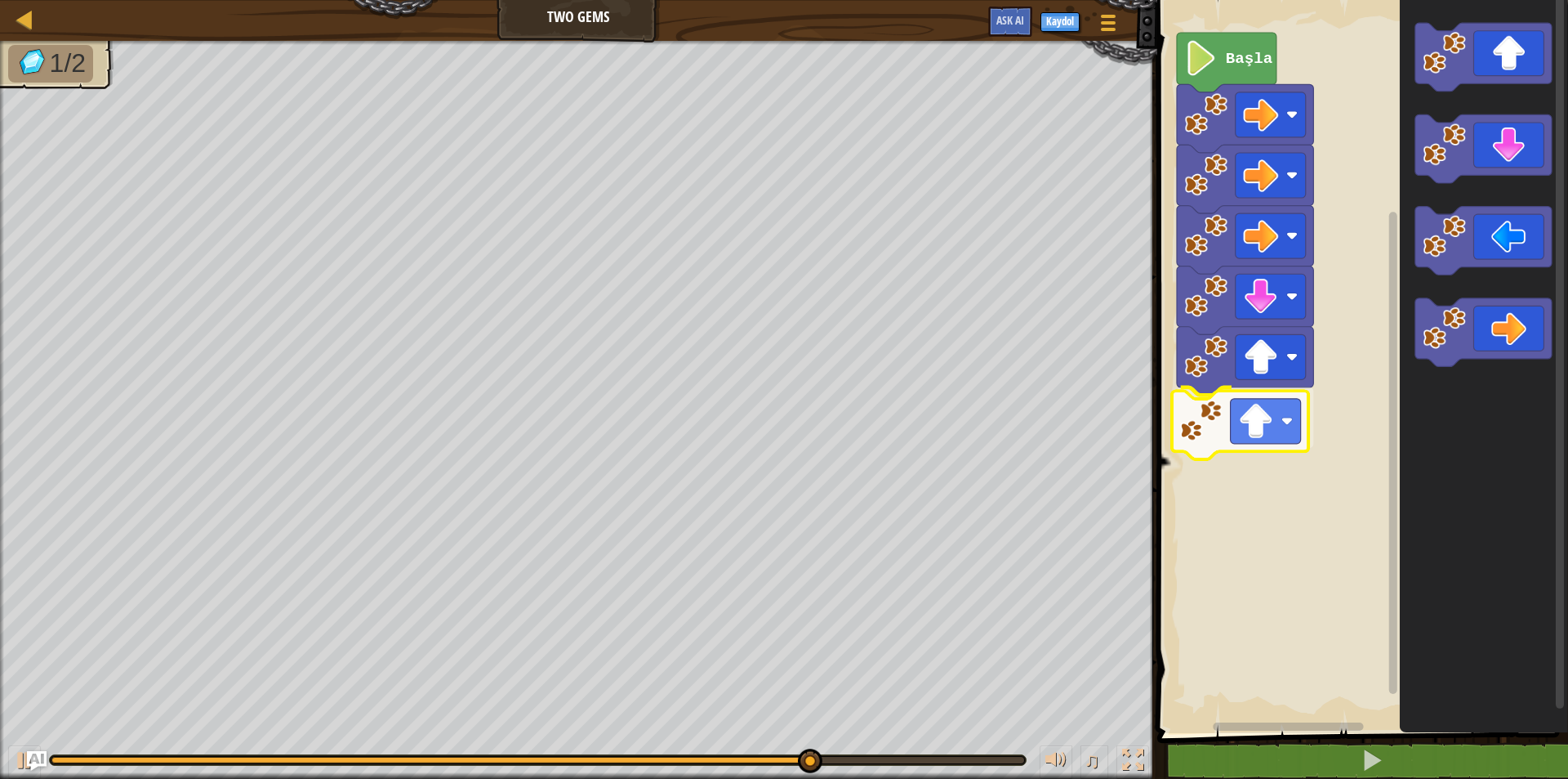
click at [1138, 427] on div "Başla" at bounding box center [1360, 362] width 416 height 741
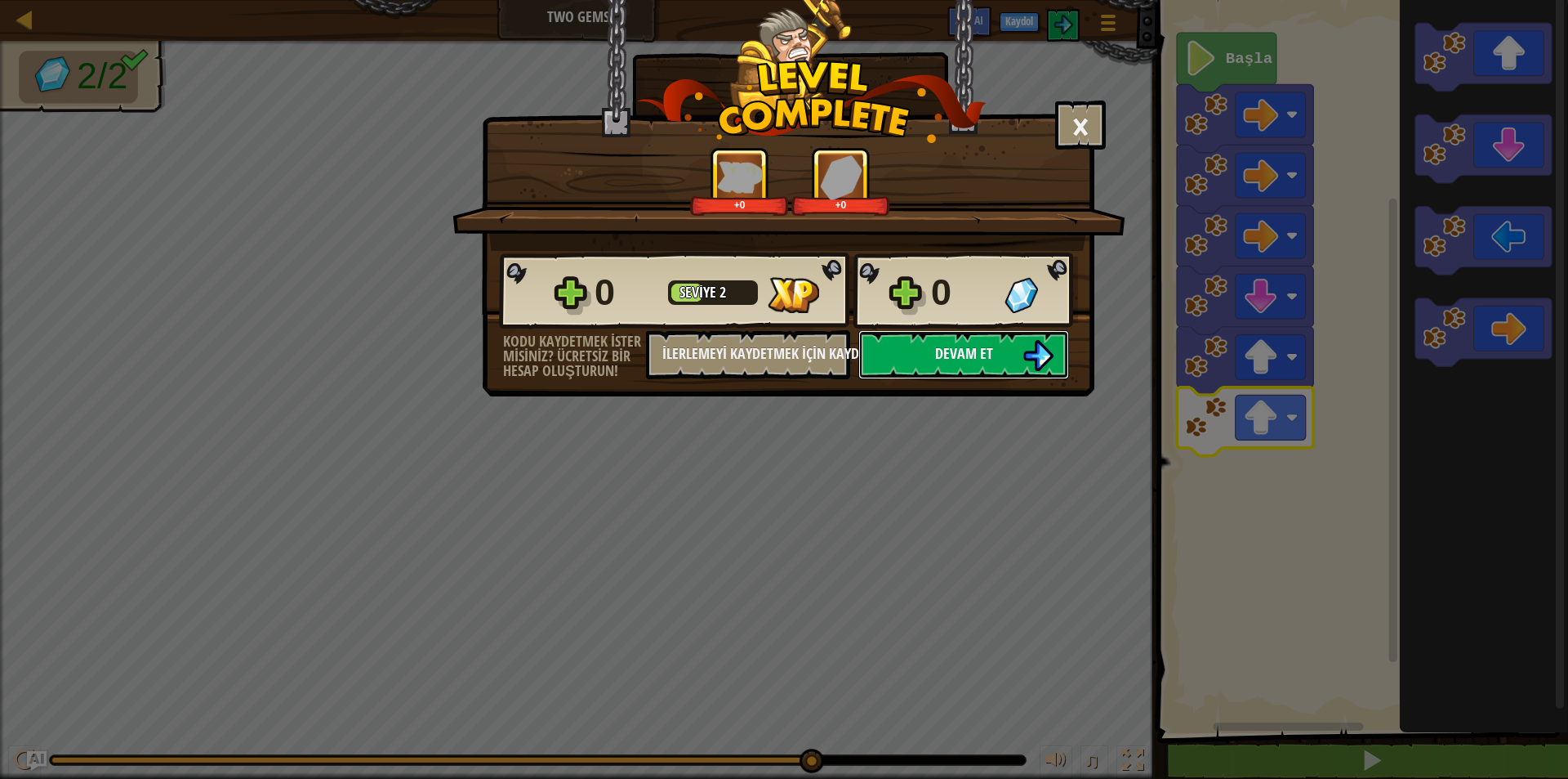
click at [1032, 362] on img at bounding box center [1038, 356] width 31 height 31
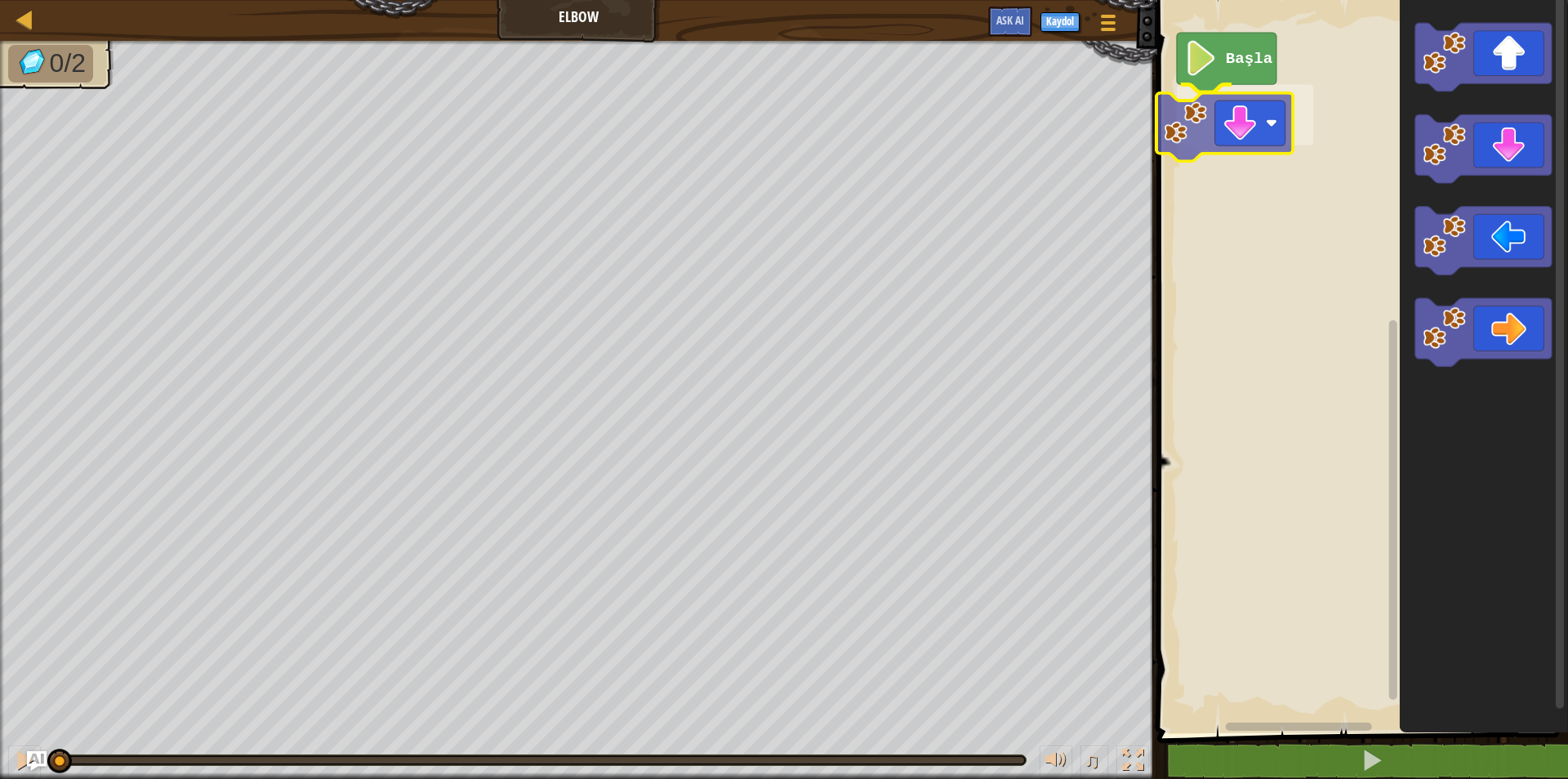
click at [1138, 140] on div "Başla" at bounding box center [1360, 362] width 416 height 741
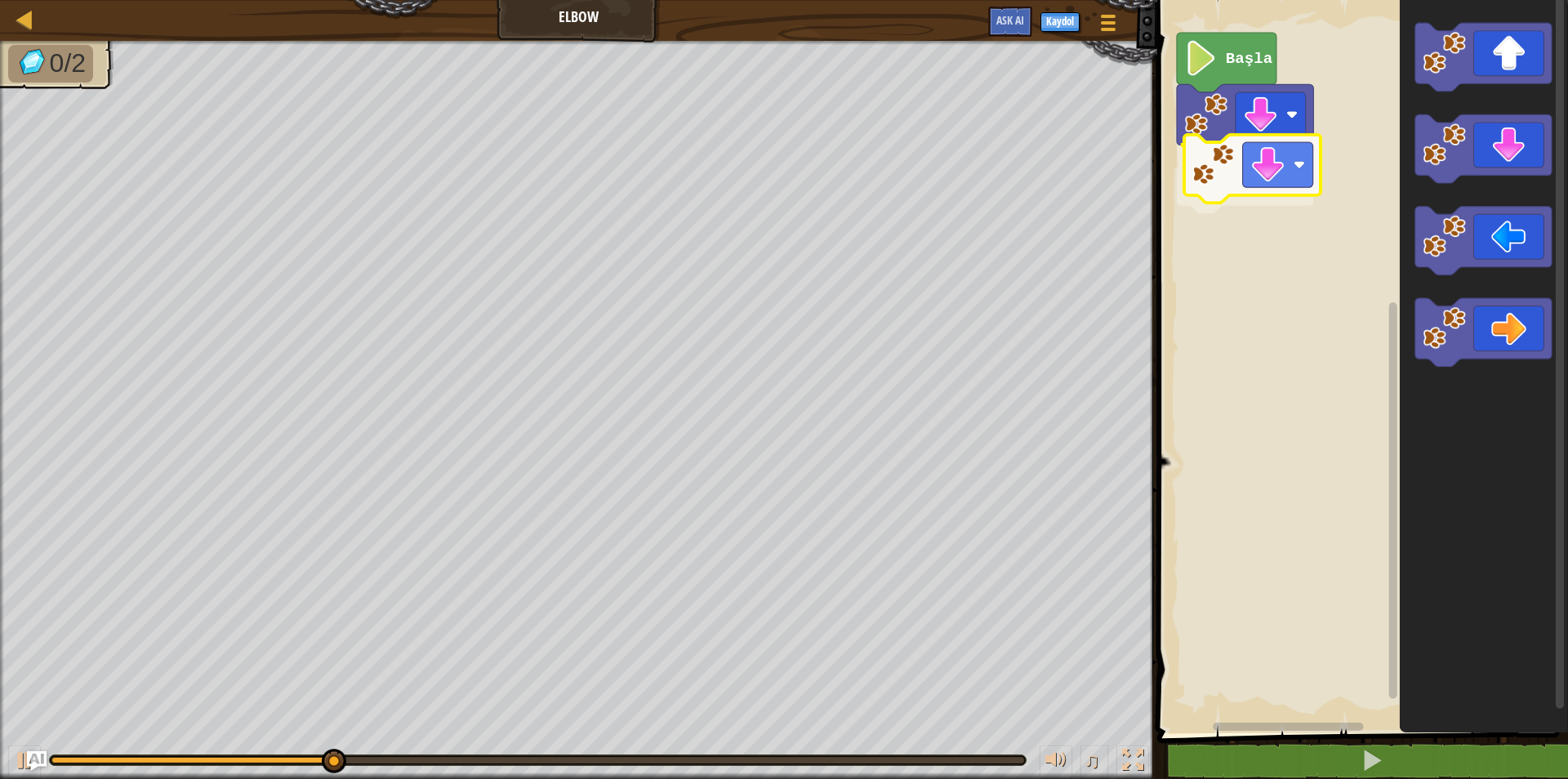
click at [1138, 172] on div "Başla" at bounding box center [1360, 362] width 416 height 741
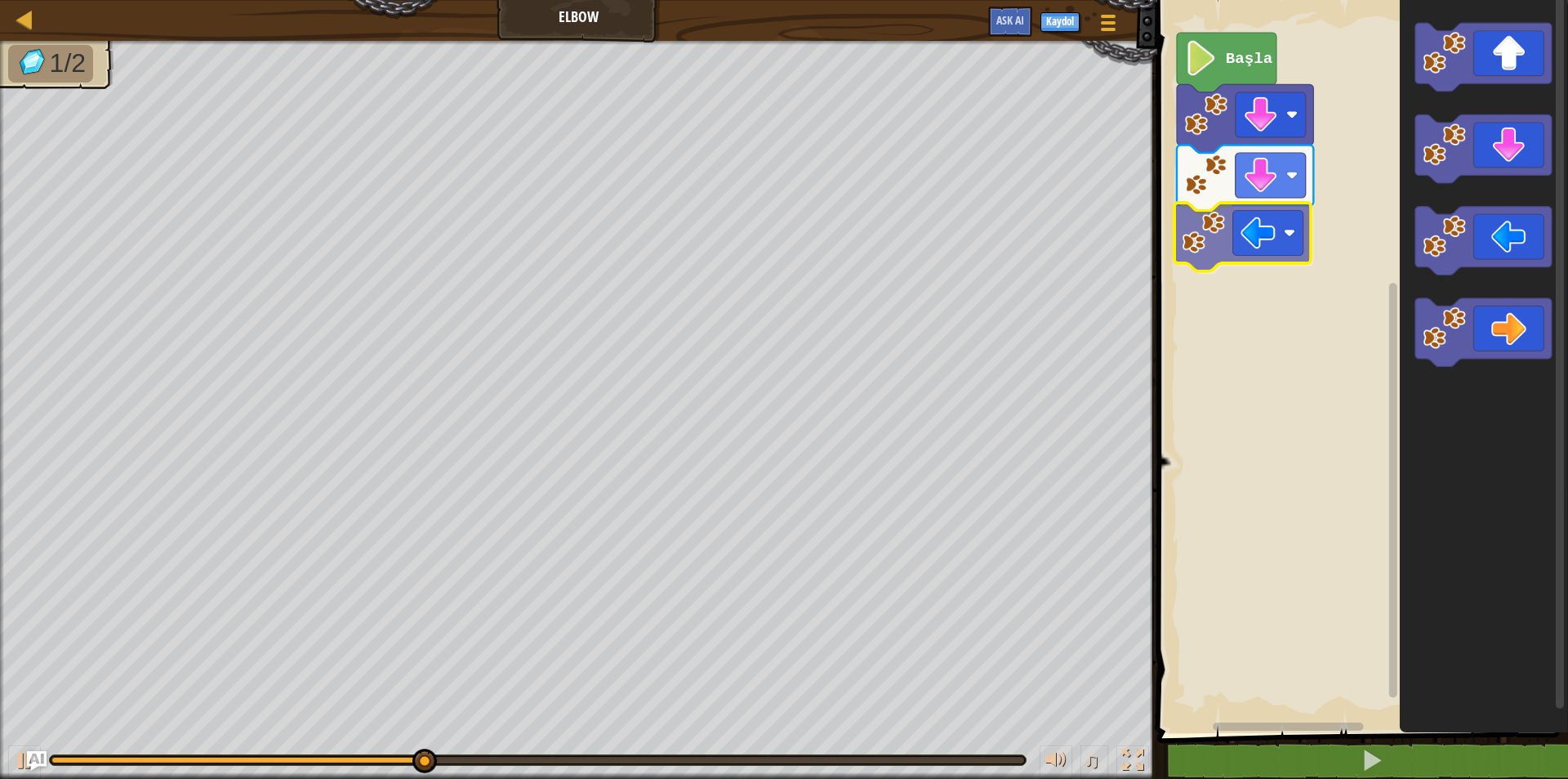
click at [1138, 252] on div "Başla" at bounding box center [1360, 362] width 416 height 741
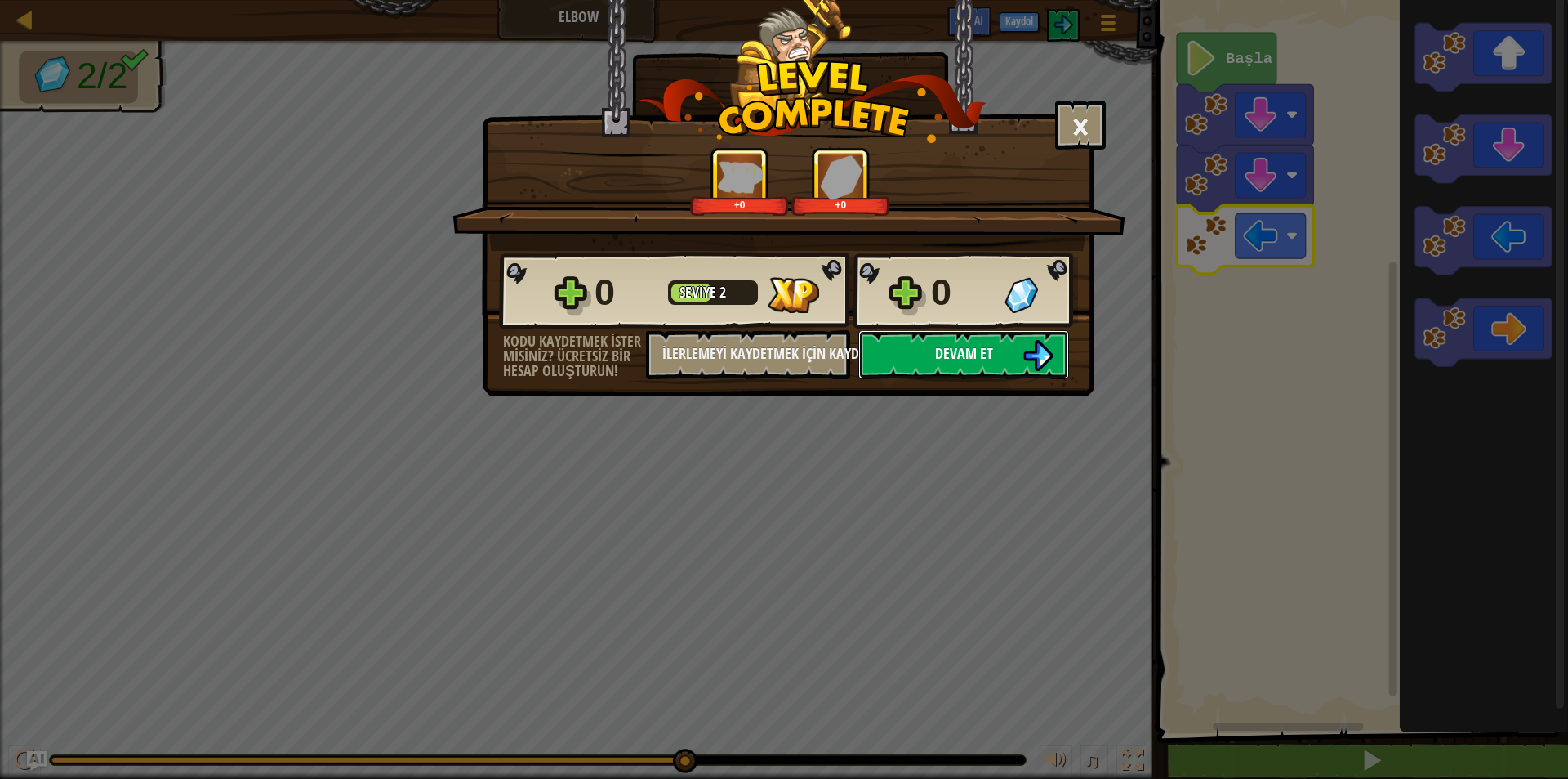
click at [1039, 366] on img at bounding box center [1038, 356] width 31 height 31
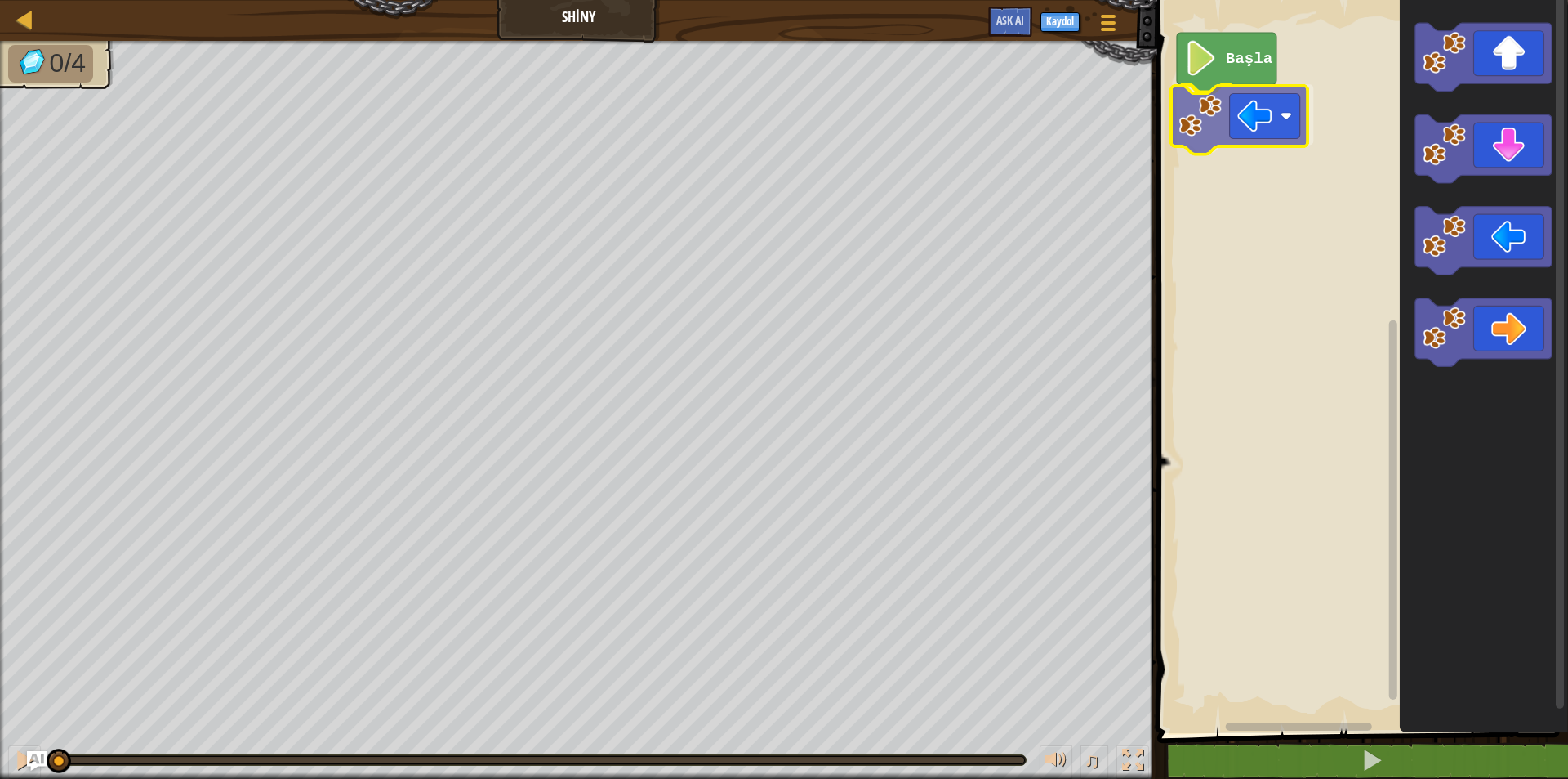
click at [1138, 104] on div "Başla" at bounding box center [1360, 362] width 416 height 741
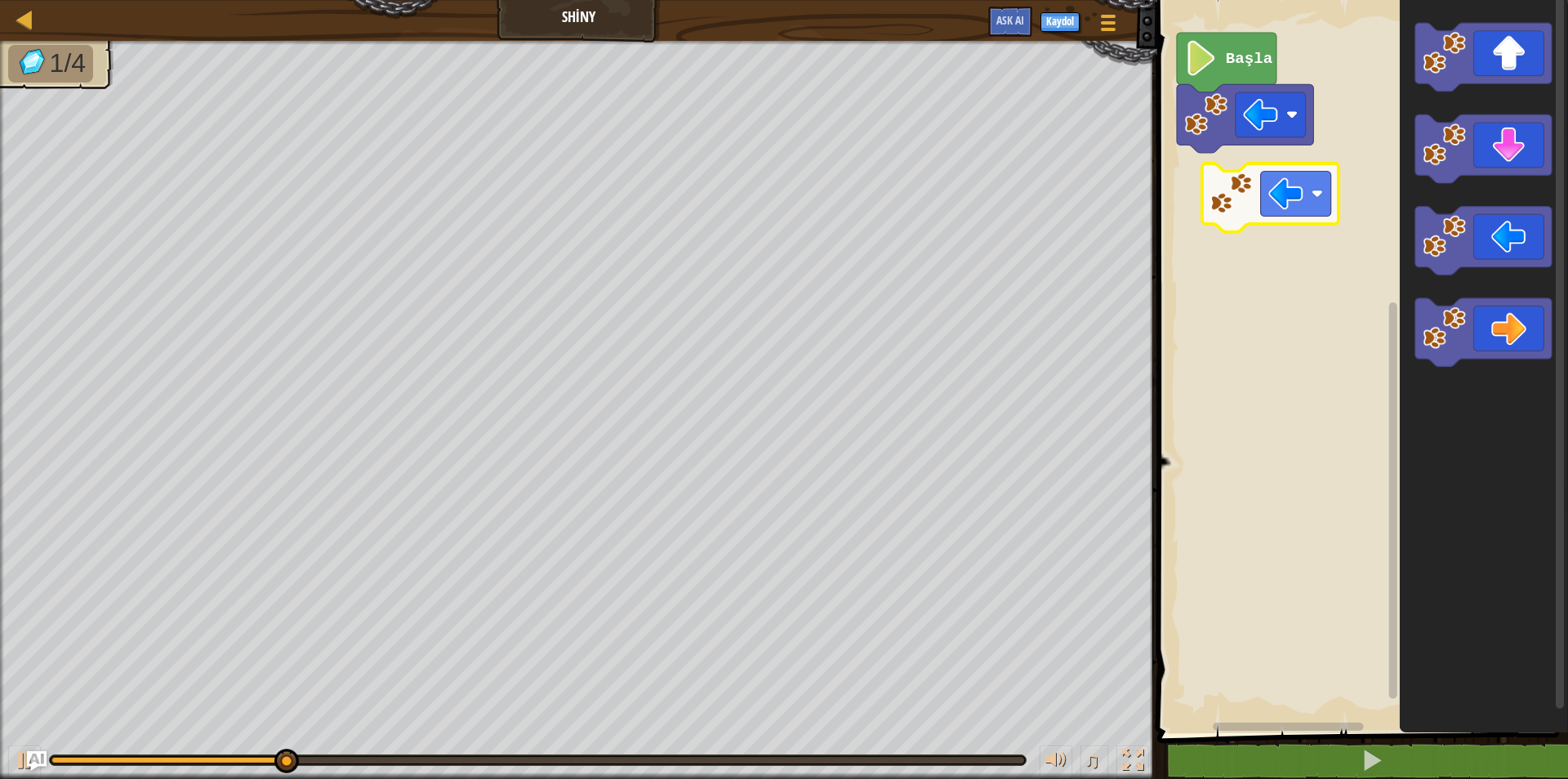
click at [1138, 176] on div "Başla" at bounding box center [1360, 362] width 416 height 741
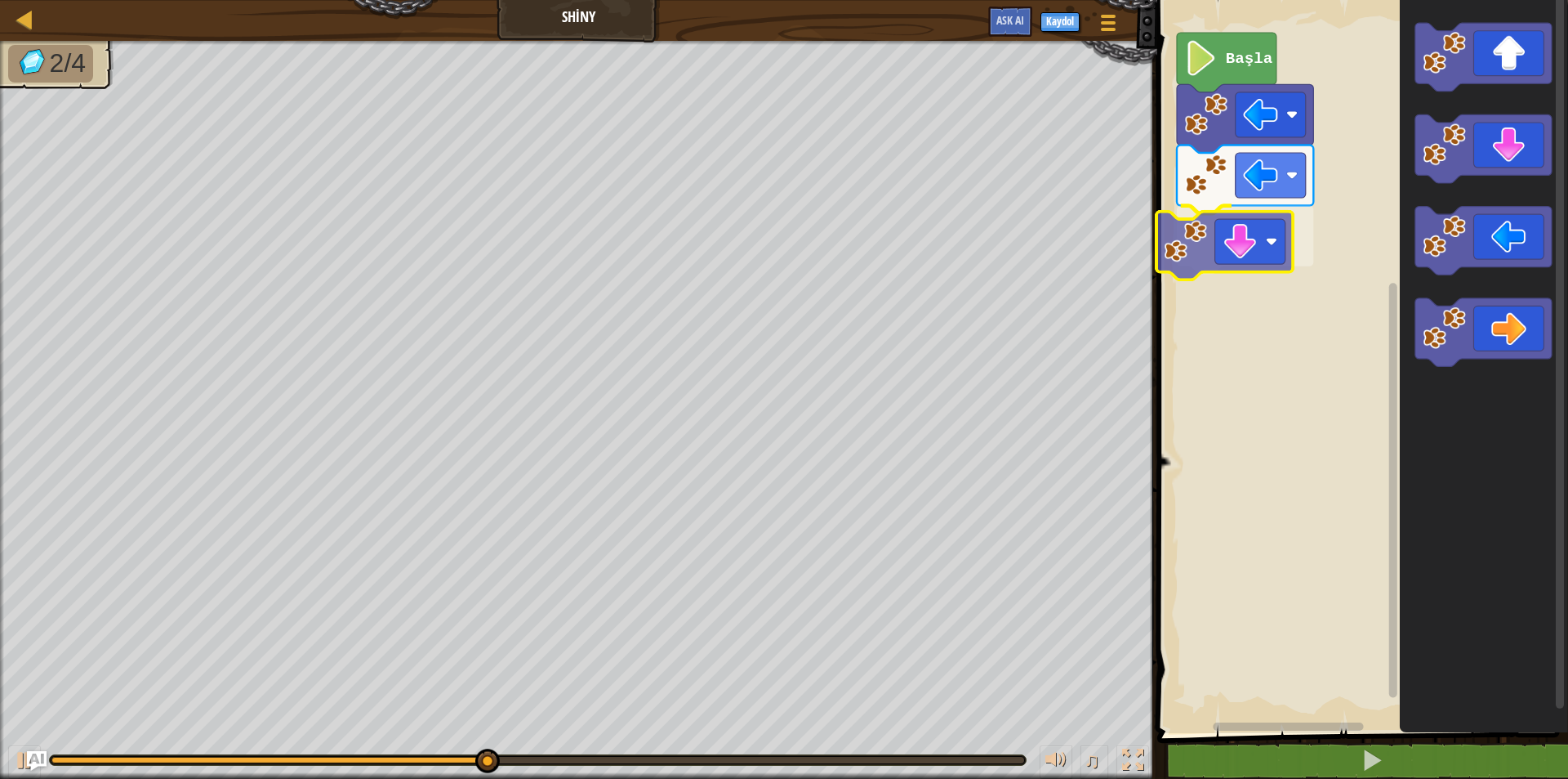
click at [1138, 248] on div "Başla" at bounding box center [1360, 362] width 416 height 741
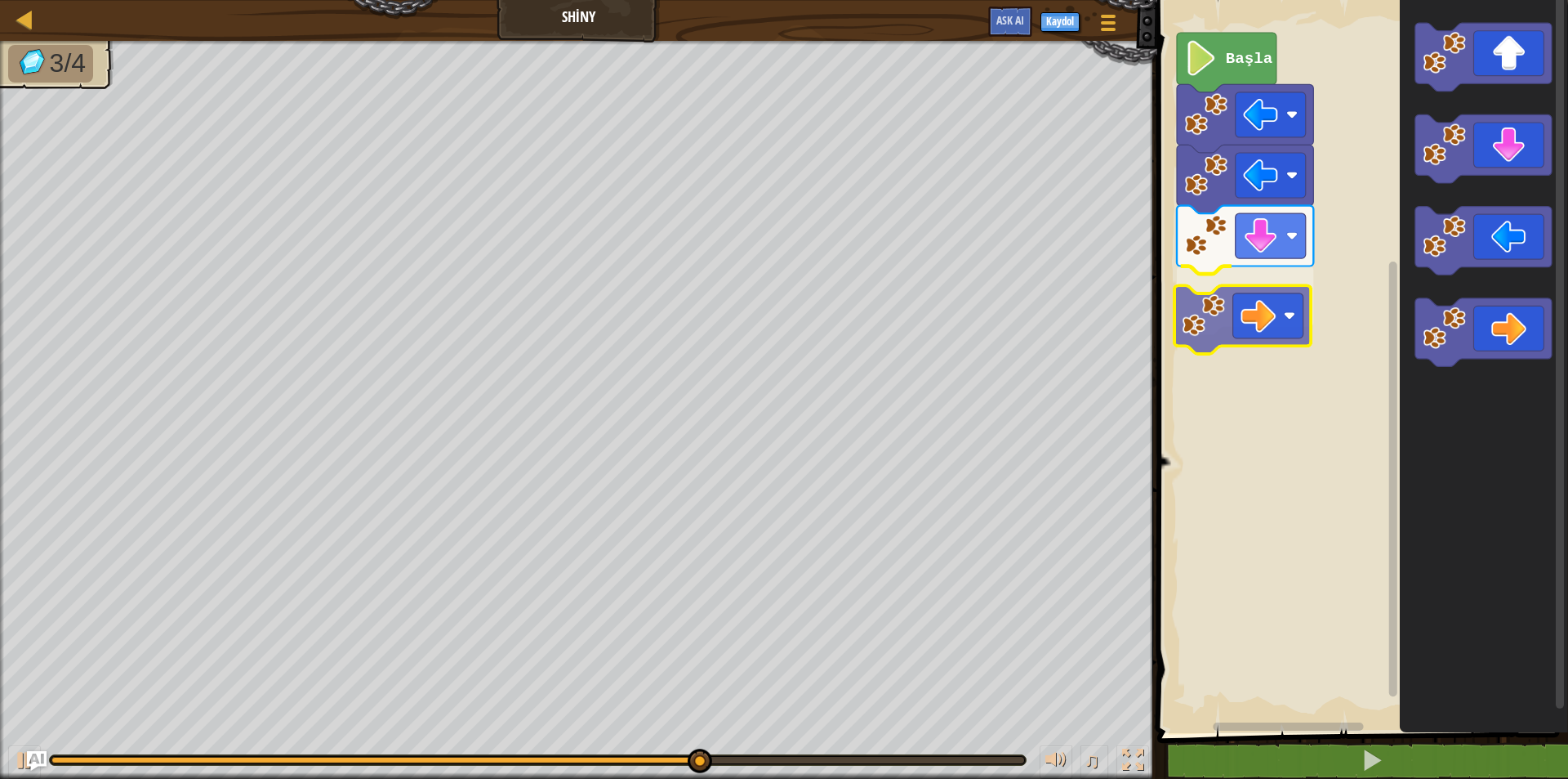
click at [1138, 320] on div "Başla" at bounding box center [1360, 362] width 416 height 741
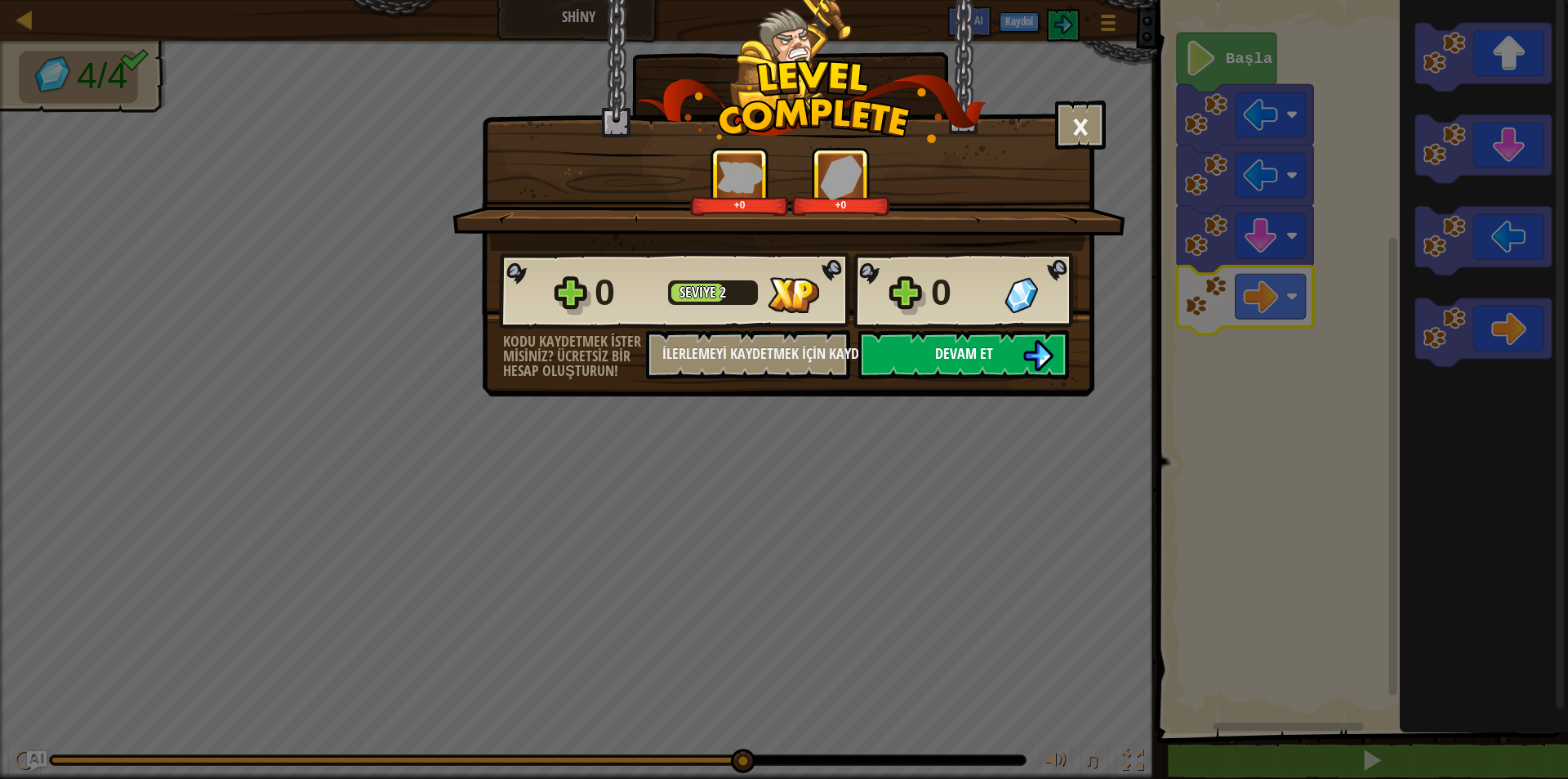
drag, startPoint x: 1037, startPoint y: 320, endPoint x: 1027, endPoint y: 336, distance: 18.9
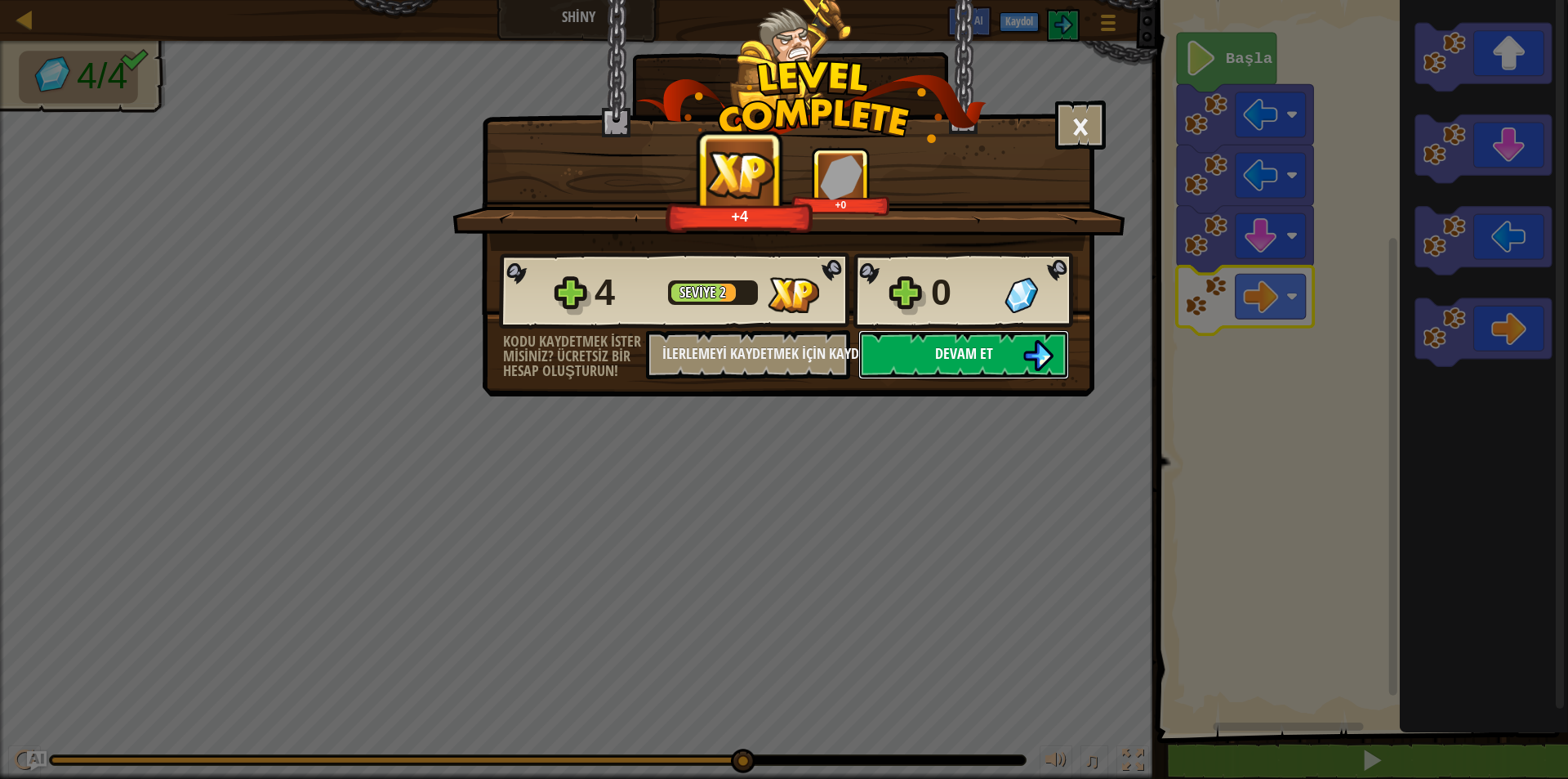
drag, startPoint x: 1027, startPoint y: 336, endPoint x: 997, endPoint y: 368, distance: 43.9
click at [997, 368] on button "Devam et" at bounding box center [964, 354] width 211 height 49
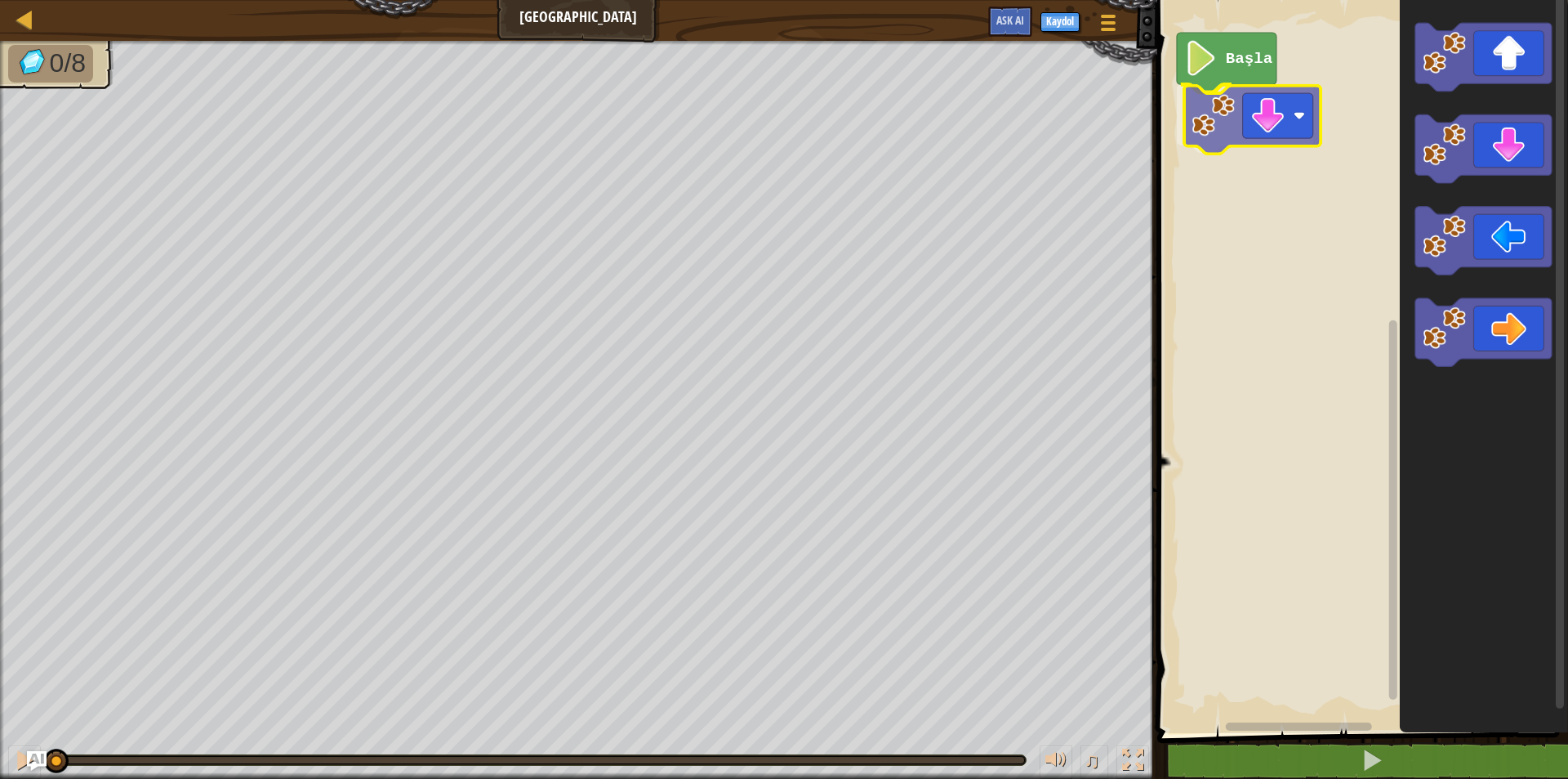
click at [1138, 131] on div "Başla" at bounding box center [1360, 362] width 416 height 741
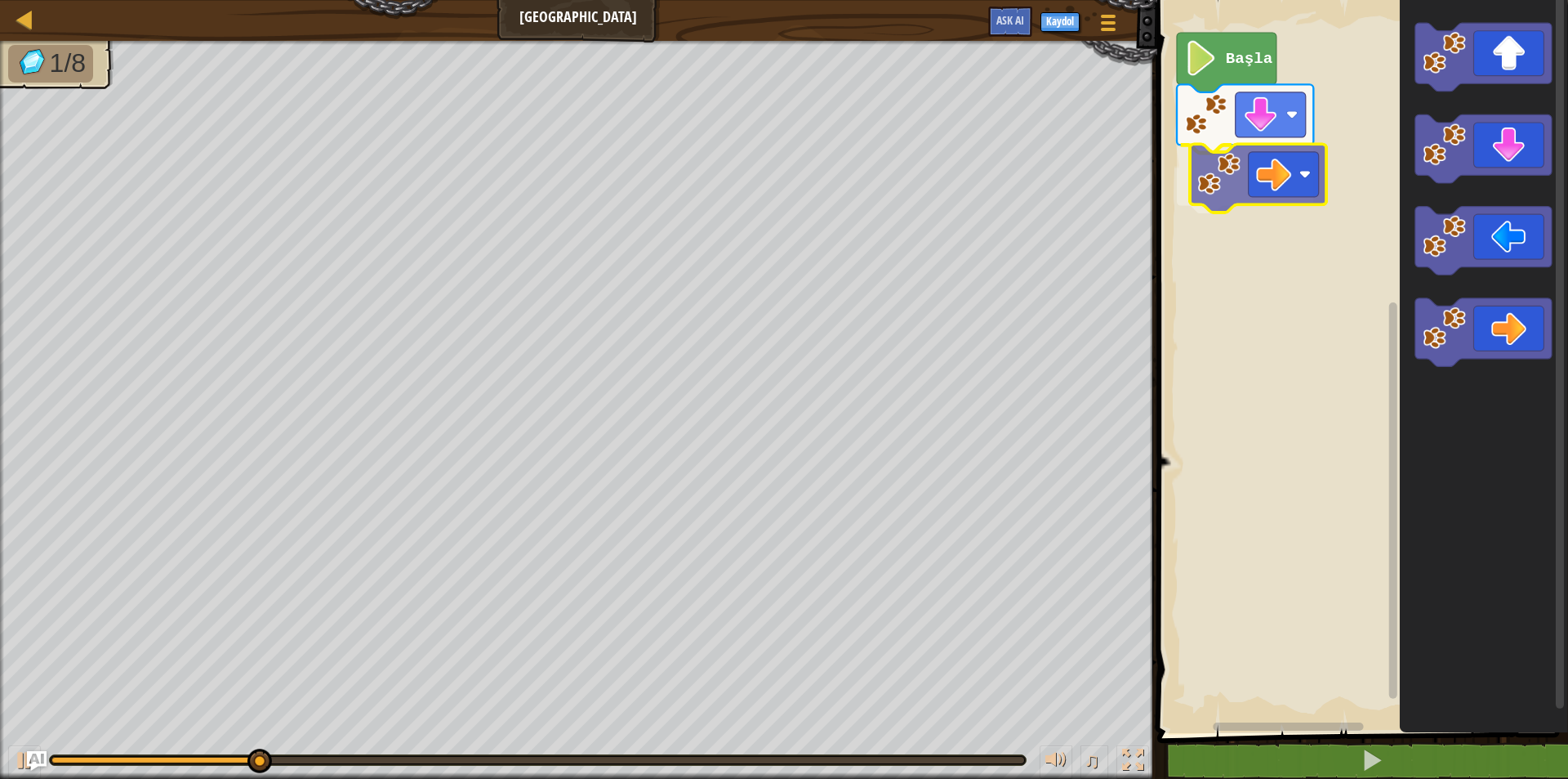
click at [1138, 190] on div "Başla" at bounding box center [1360, 362] width 416 height 741
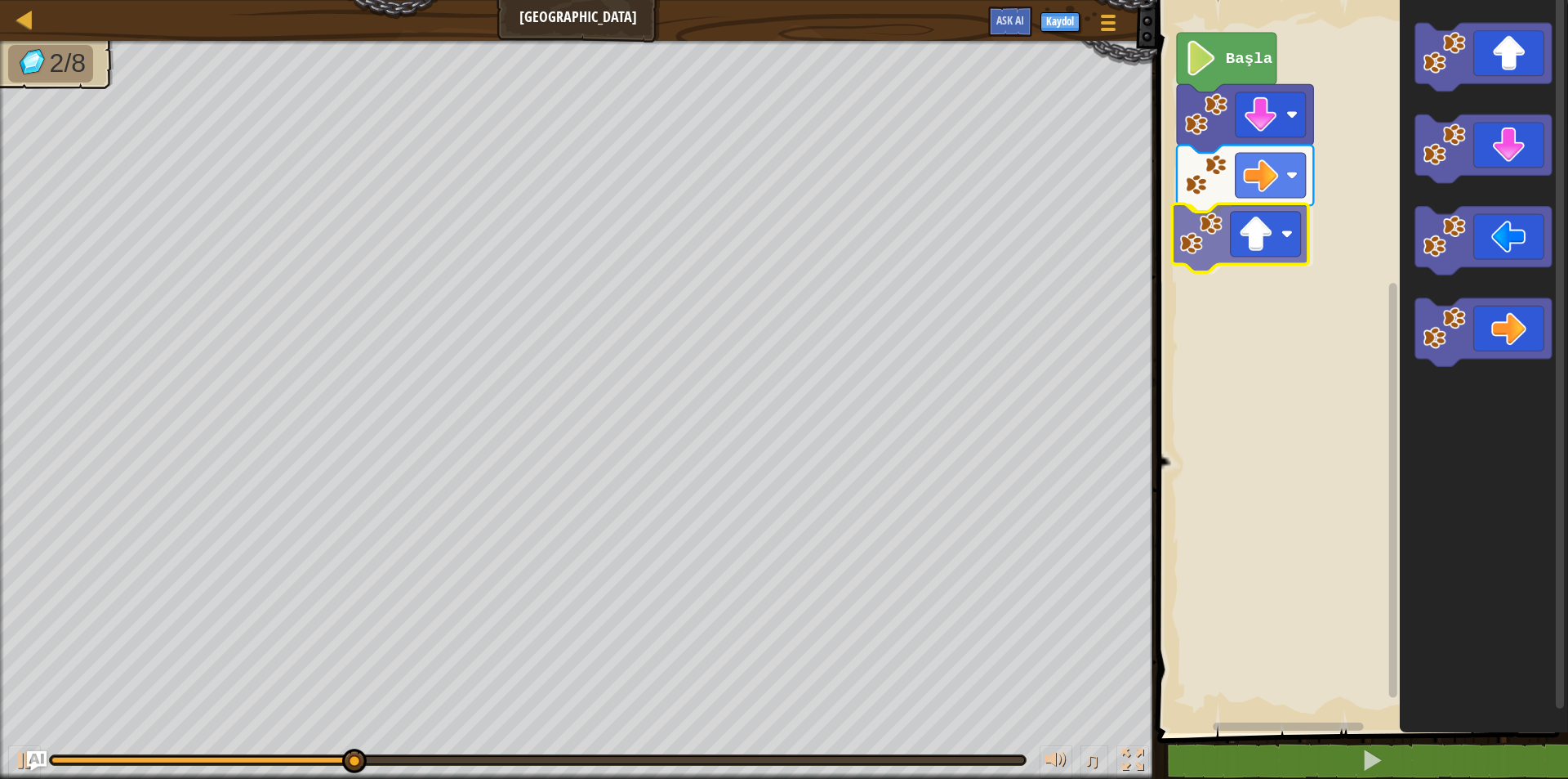
click at [1138, 252] on div "Başla" at bounding box center [1360, 362] width 416 height 741
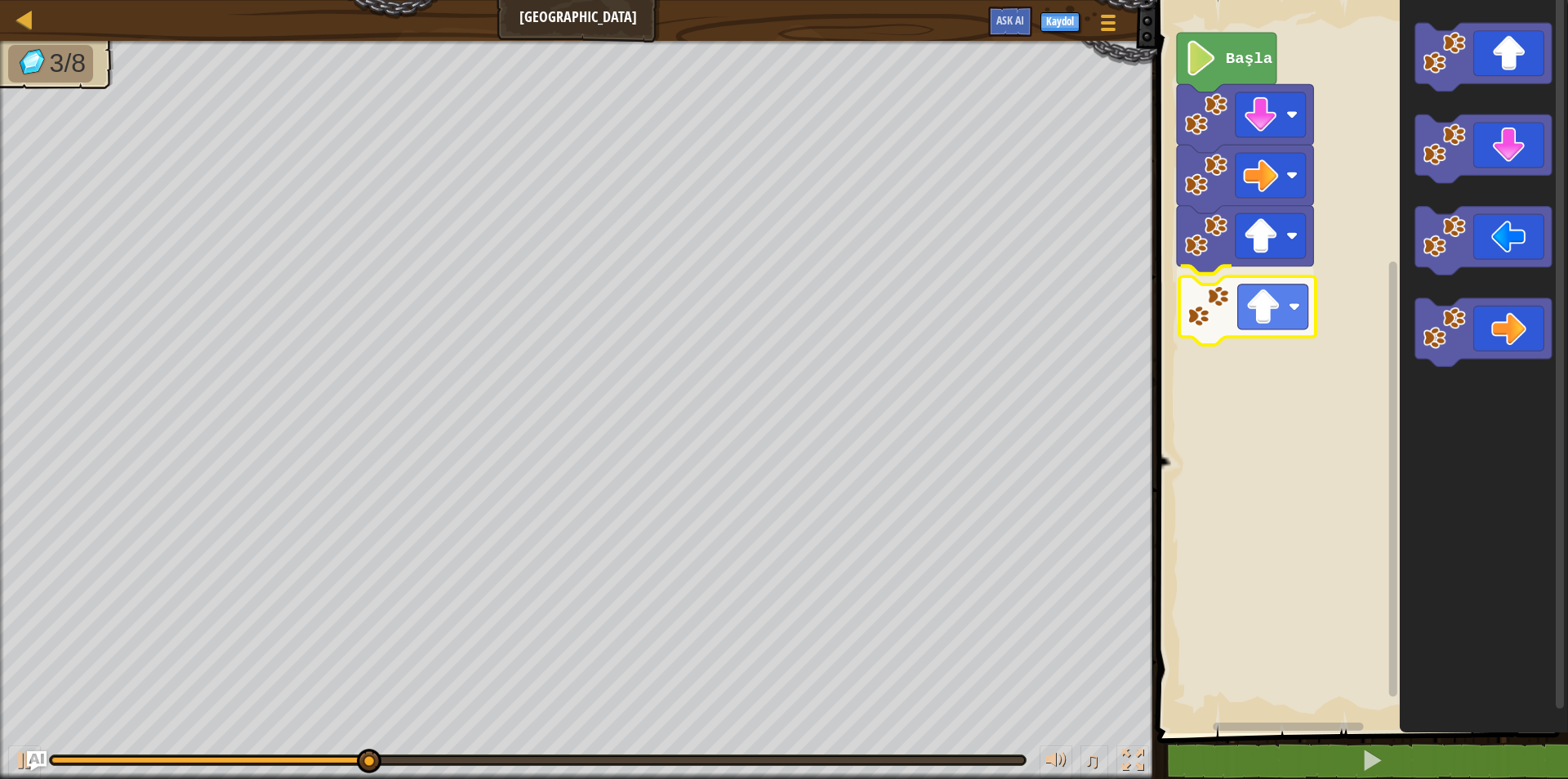
click at [1138, 298] on div "Başla" at bounding box center [1360, 362] width 416 height 741
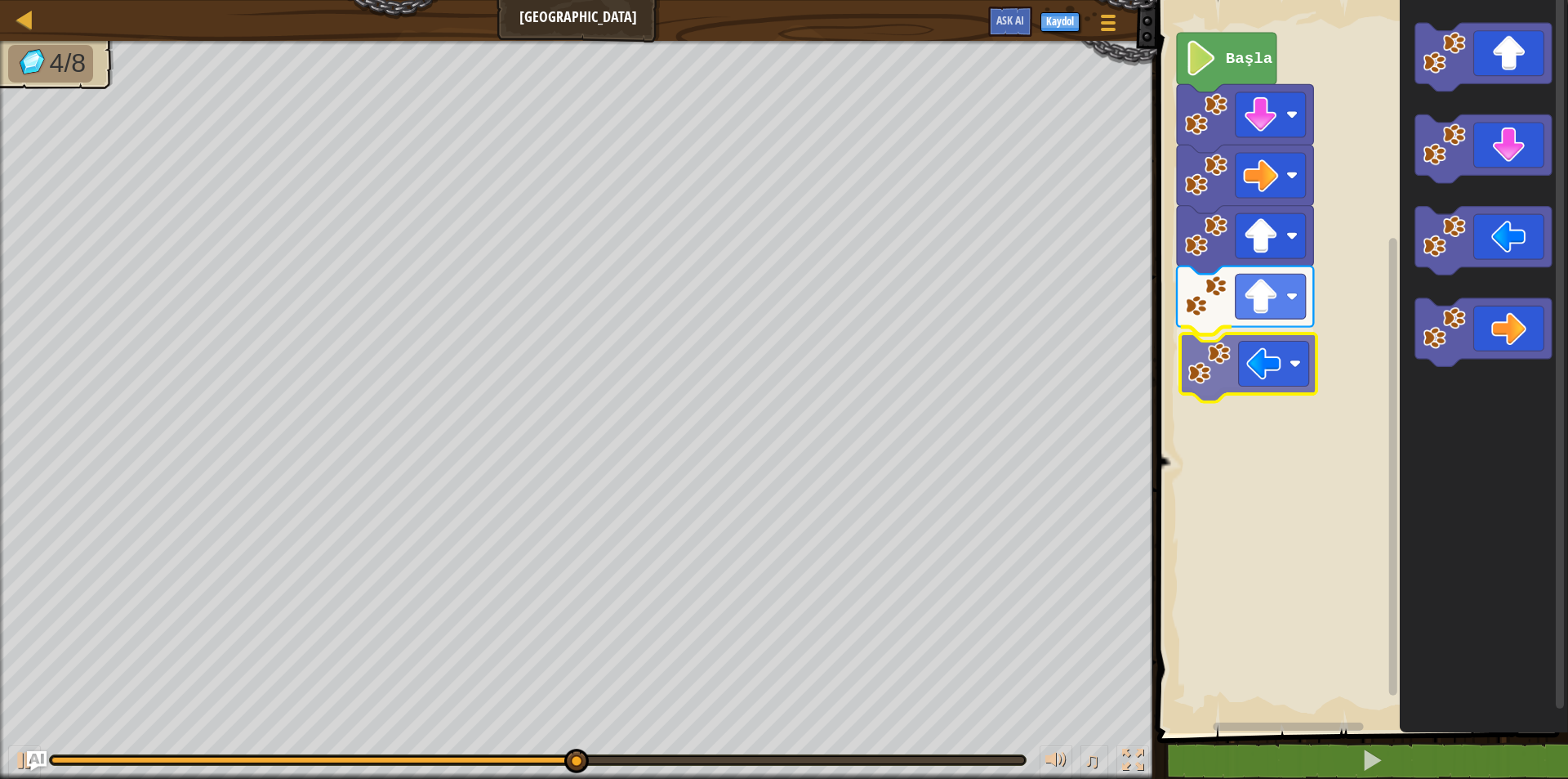
click at [1138, 383] on div "Başla" at bounding box center [1360, 362] width 416 height 741
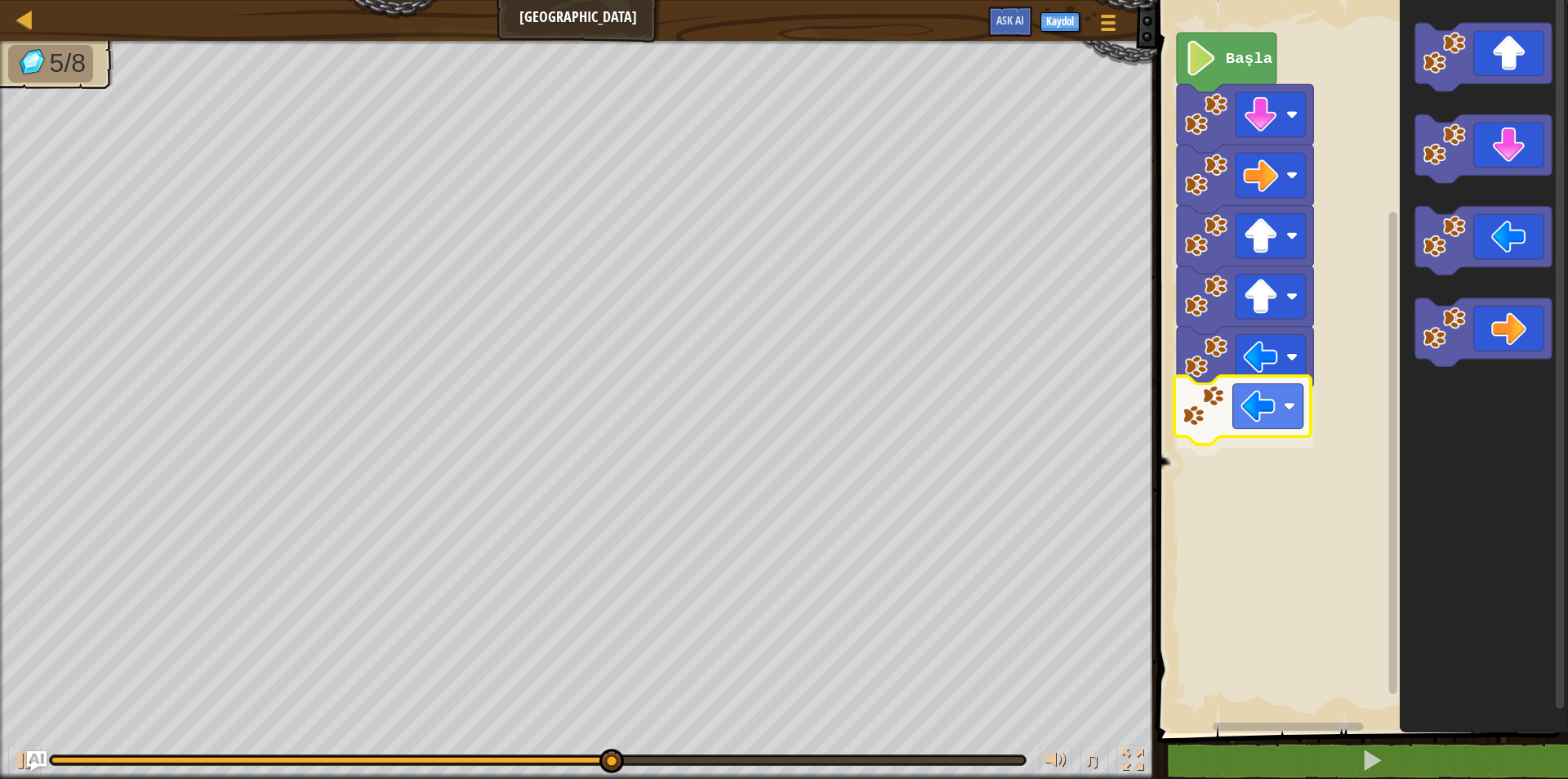
click at [1138, 408] on div "Başla" at bounding box center [1360, 362] width 416 height 741
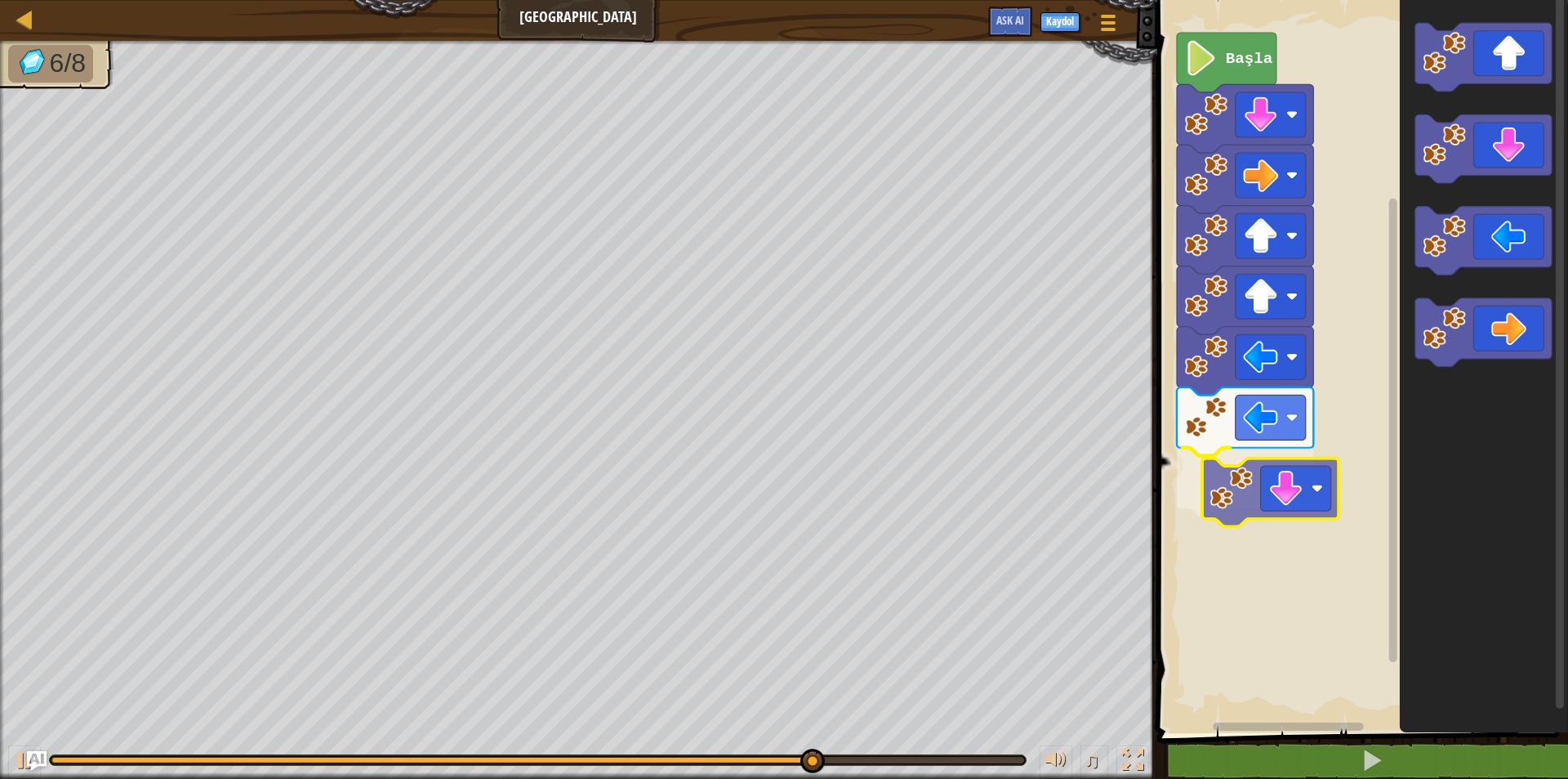
click at [1138, 506] on div "Başla" at bounding box center [1360, 362] width 416 height 741
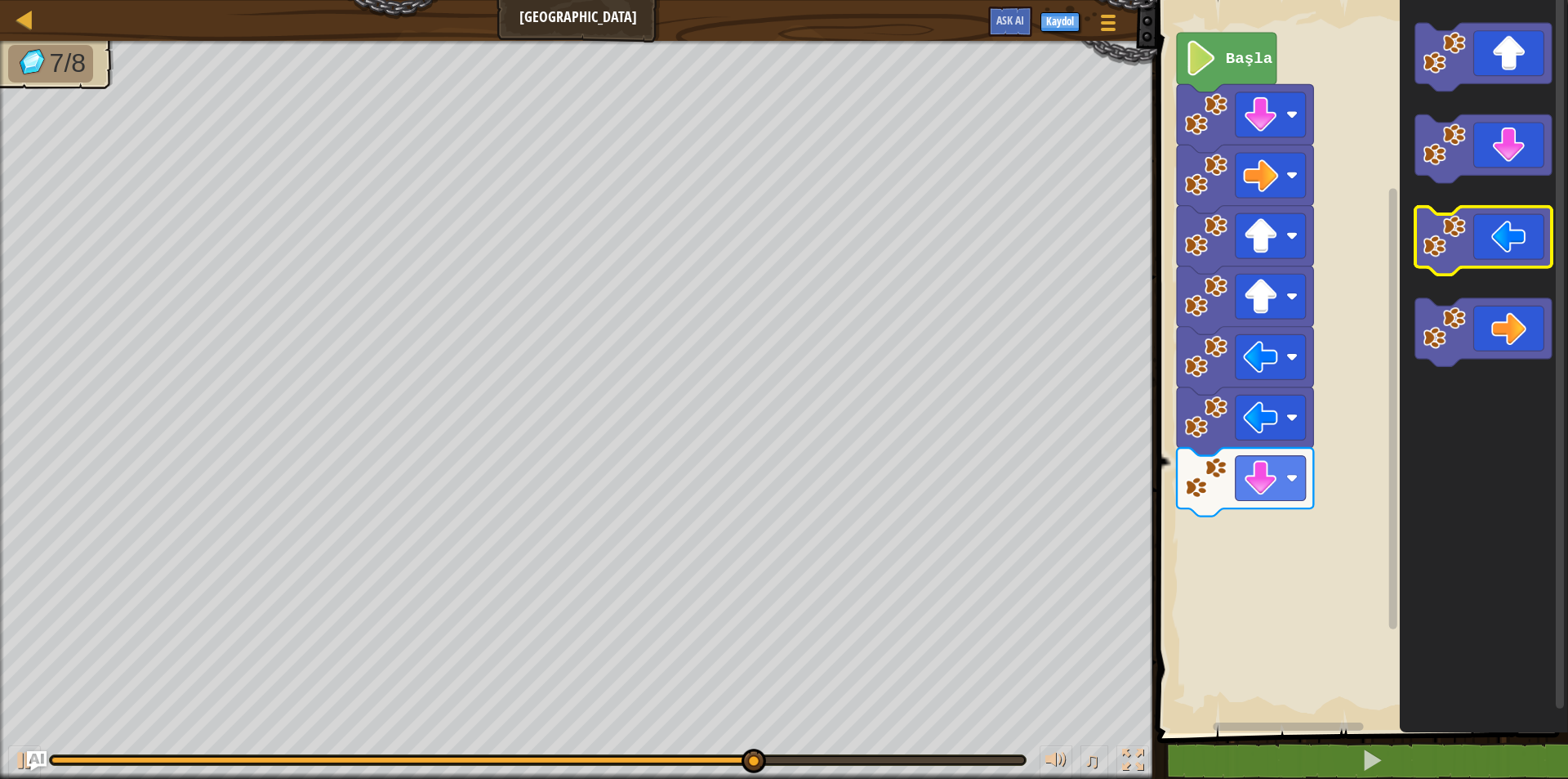
click at [1138, 250] on g "Blockly Çalışma Alanı" at bounding box center [1482, 194] width 136 height 344
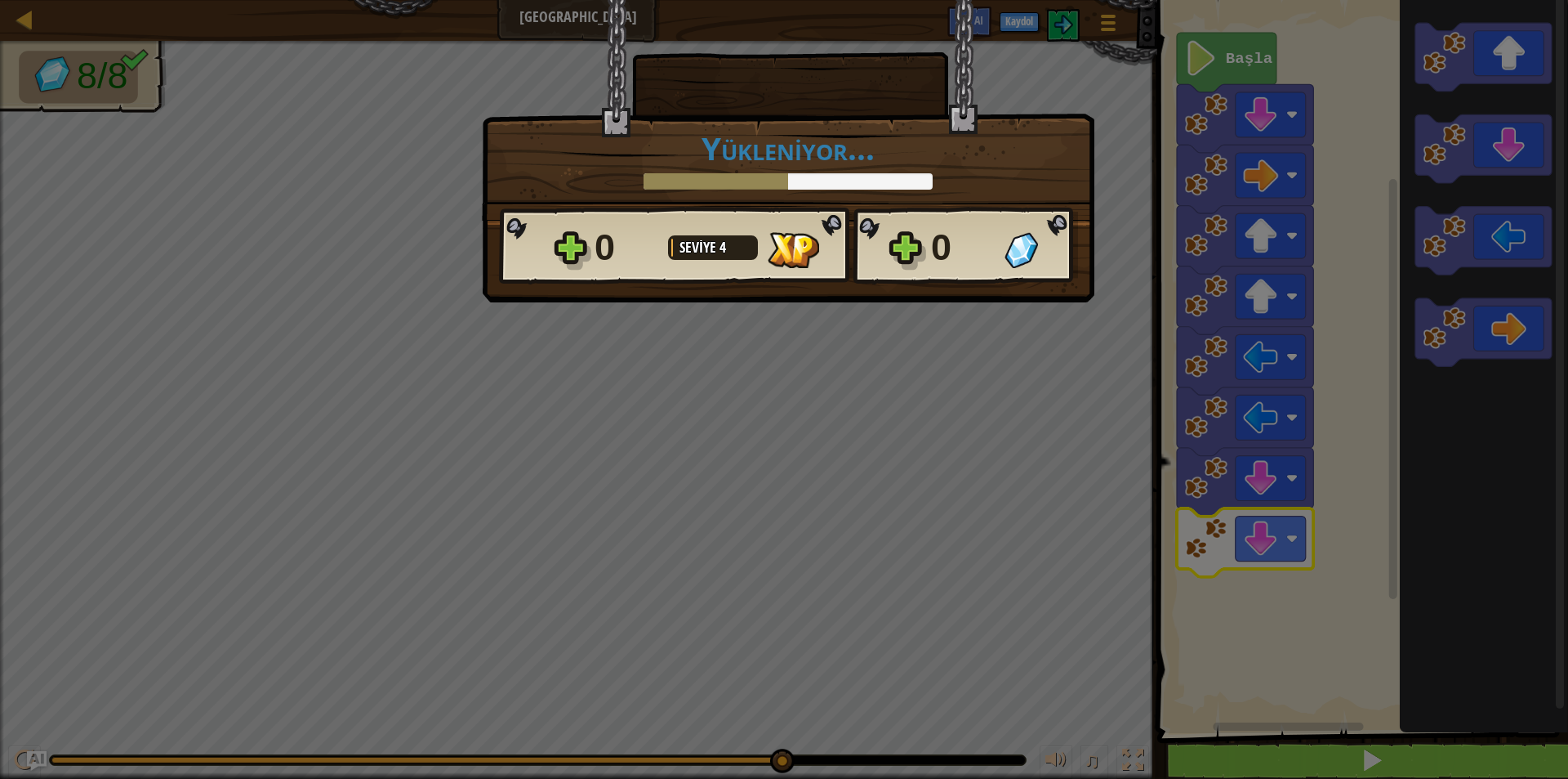
click at [1138, 761] on div "× Seviyeyi oyla: Yükleniyor... Reticulating Splines... Yükleniyor... 0 Seviye 4…" at bounding box center [784, 390] width 1568 height 779
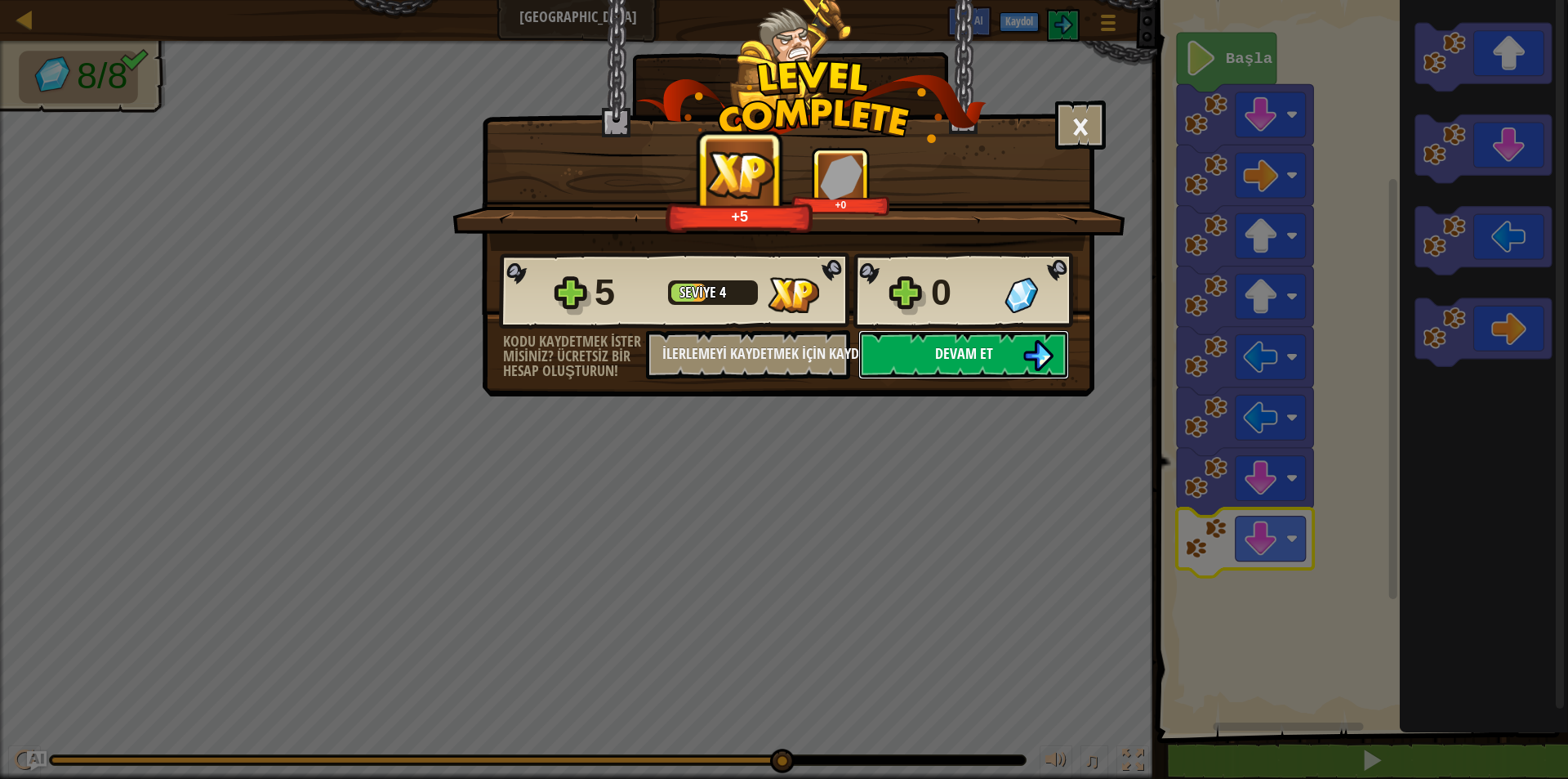
click at [909, 354] on button "Devam et" at bounding box center [964, 354] width 211 height 49
